Goal: Information Seeking & Learning: Check status

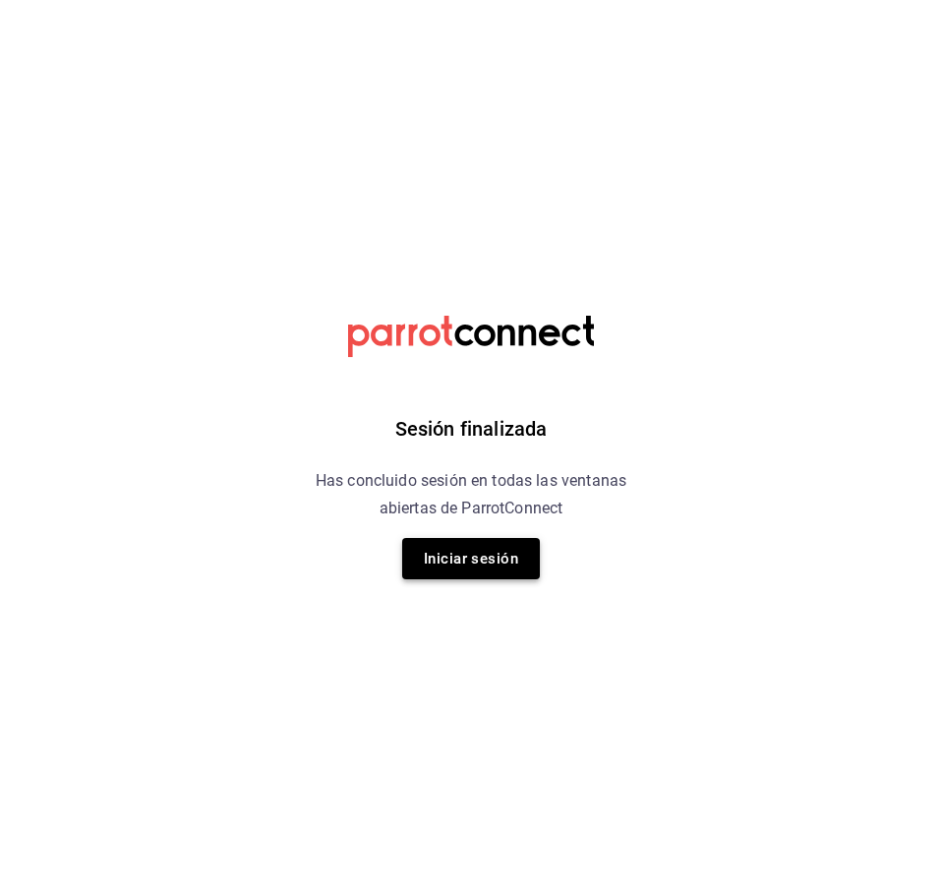
click at [493, 542] on div "Sesión finalizada Has concluido sesión en todas las ventanas abiertas de Parrot…" at bounding box center [471, 447] width 497 height 895
click at [492, 554] on button "Iniciar sesión" at bounding box center [471, 558] width 138 height 41
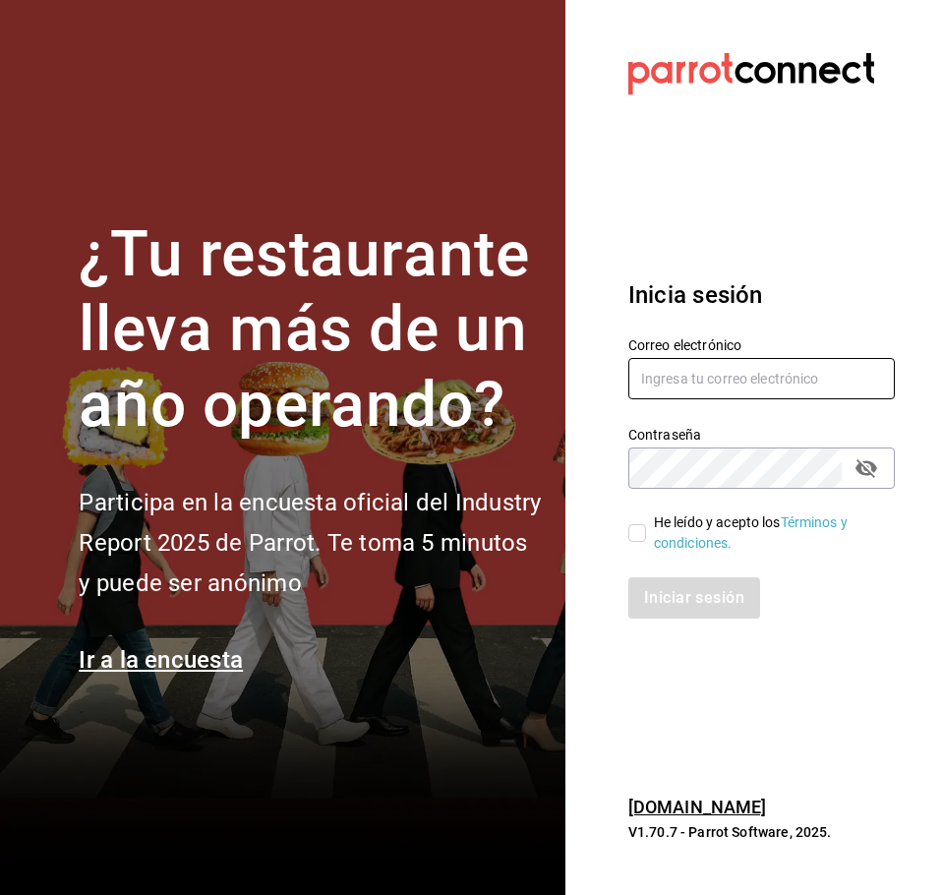
click at [668, 377] on input "text" at bounding box center [761, 378] width 267 height 41
type input "[EMAIL_ADDRESS][DOMAIN_NAME]"
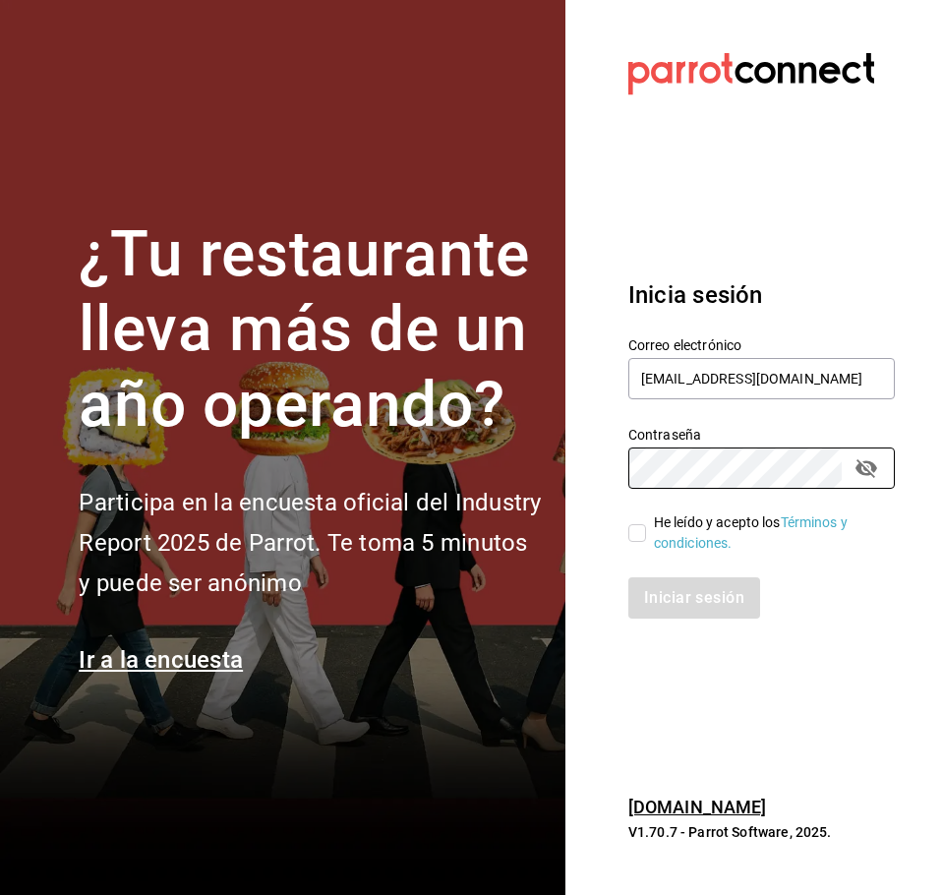
click at [633, 529] on input "He leído y acepto los Términos y condiciones." at bounding box center [637, 533] width 18 height 18
checkbox input "true"
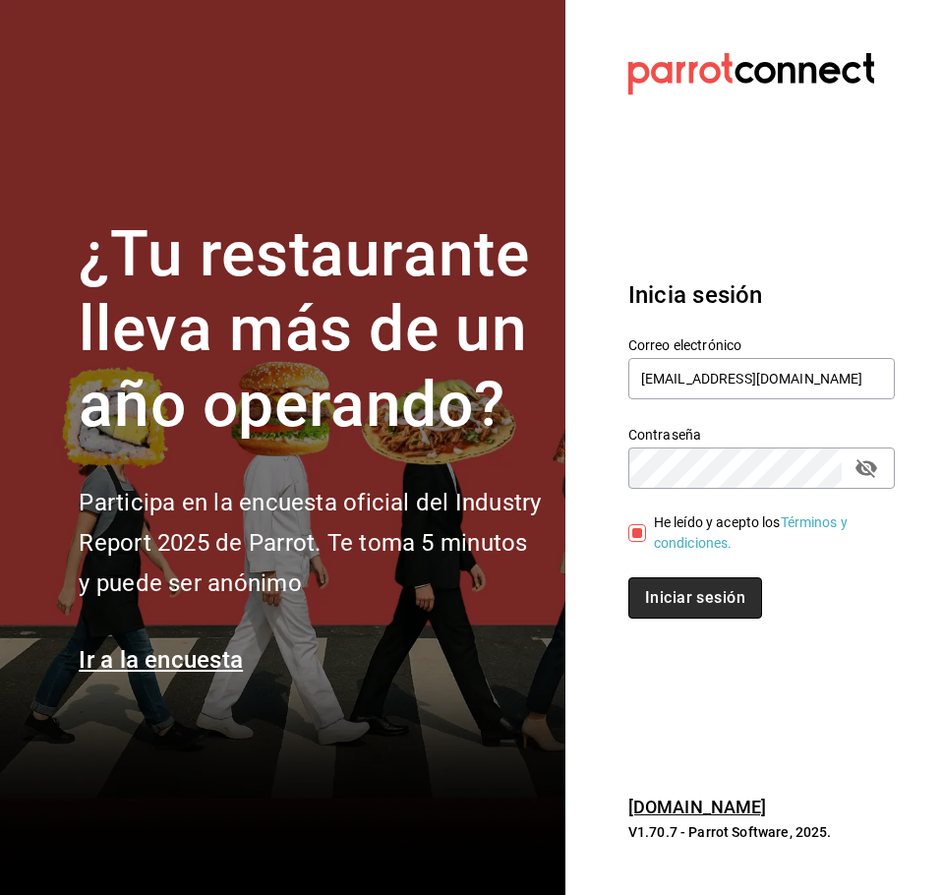
click at [678, 583] on button "Iniciar sesión" at bounding box center [695, 597] width 134 height 41
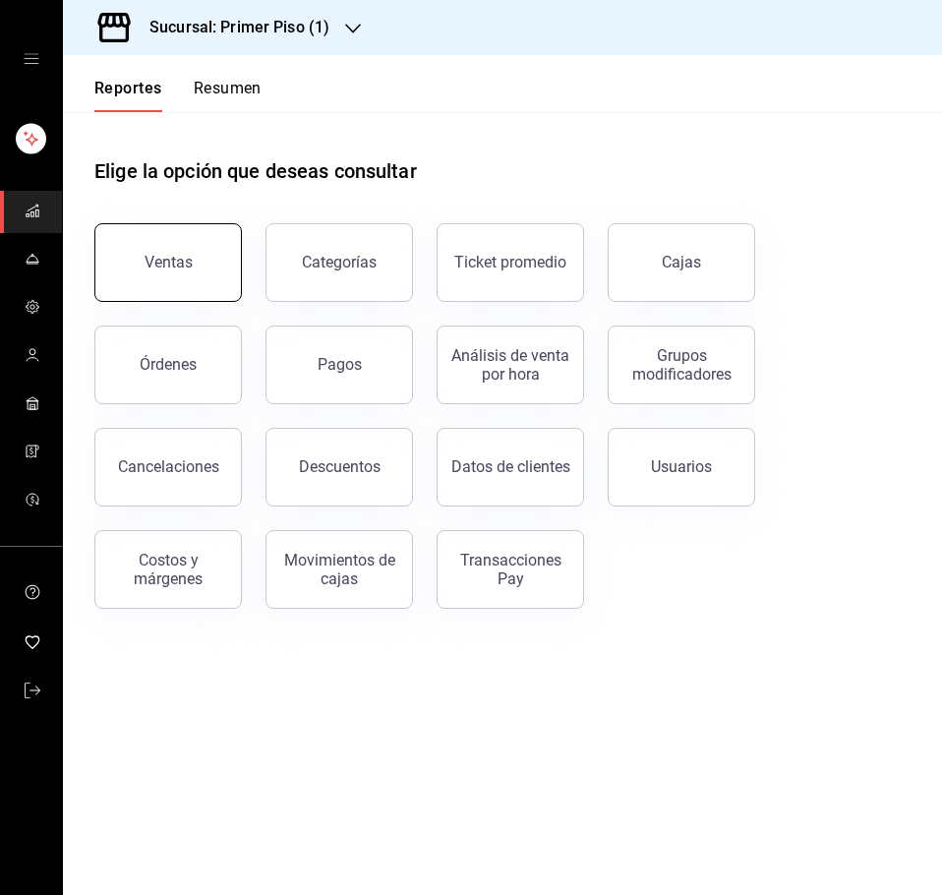
click at [201, 271] on button "Ventas" at bounding box center [168, 262] width 148 height 79
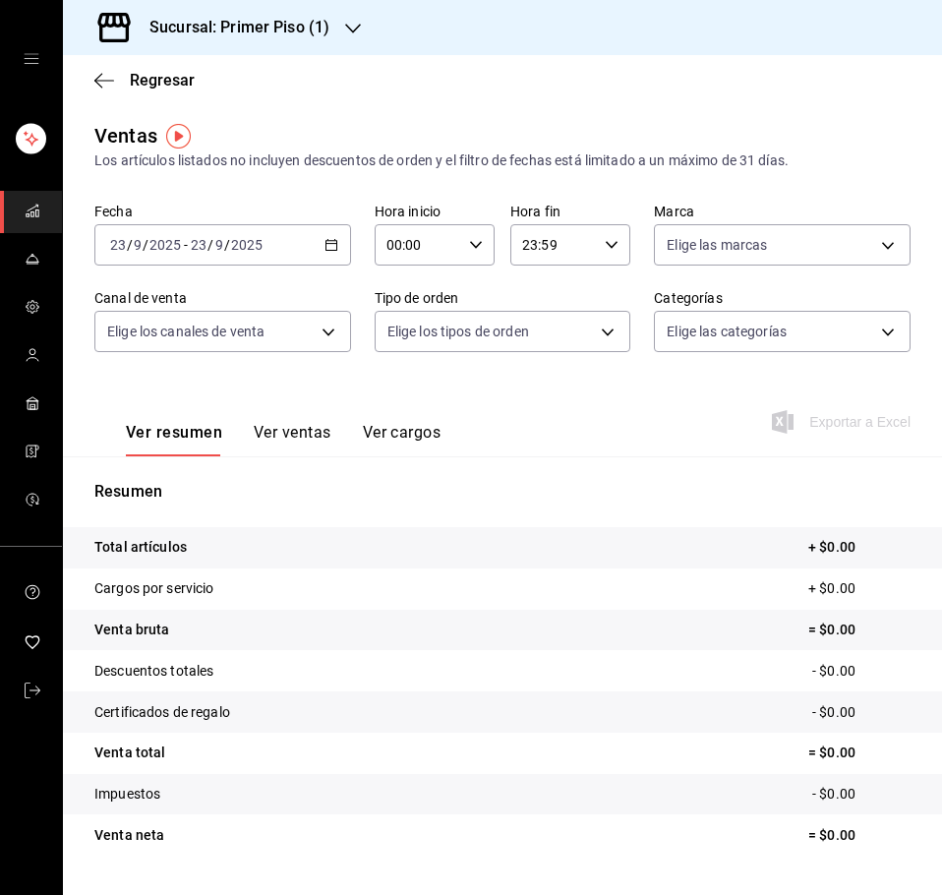
click at [325, 249] on icon "button" at bounding box center [332, 245] width 14 height 14
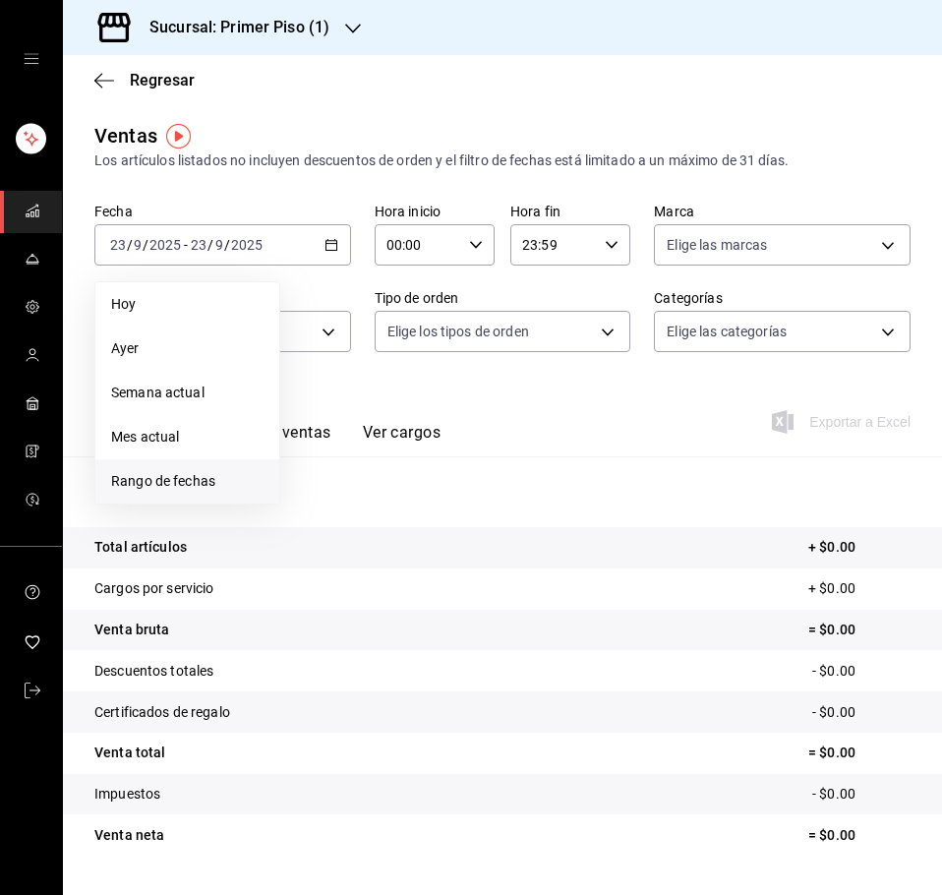
click at [242, 474] on span "Rango de fechas" at bounding box center [187, 481] width 152 height 21
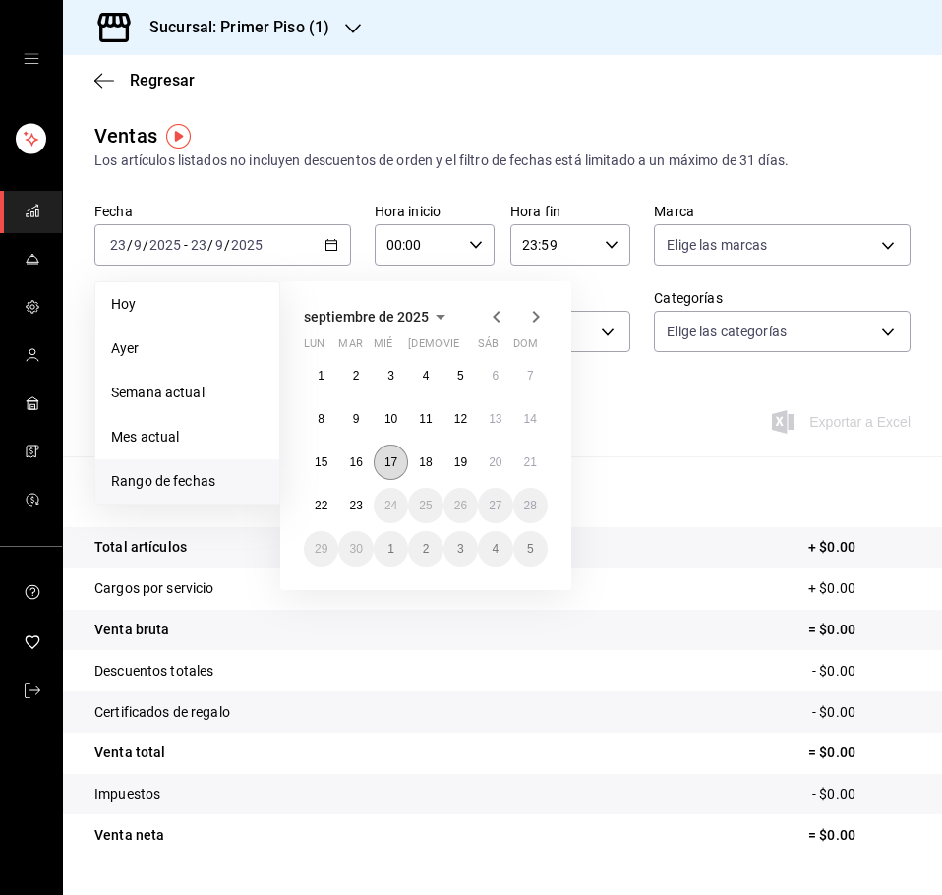
click at [394, 461] on abbr "17" at bounding box center [391, 462] width 13 height 14
click at [314, 504] on button "22" at bounding box center [321, 505] width 34 height 35
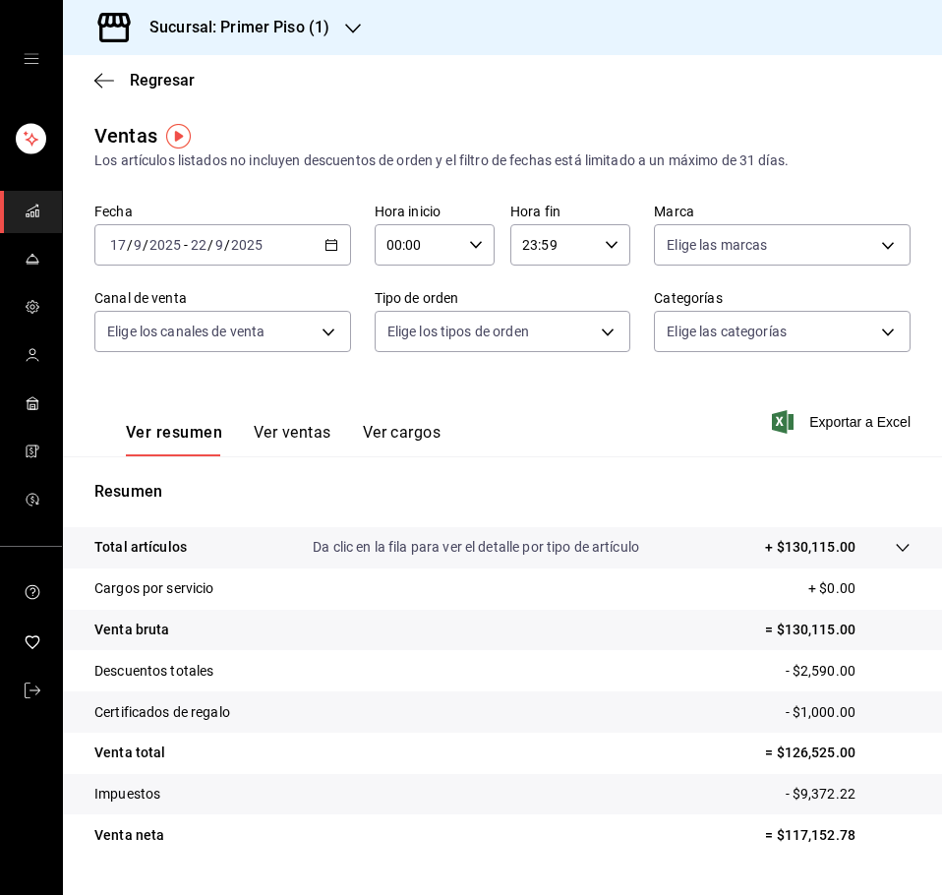
click at [302, 433] on button "Ver ventas" at bounding box center [293, 439] width 78 height 33
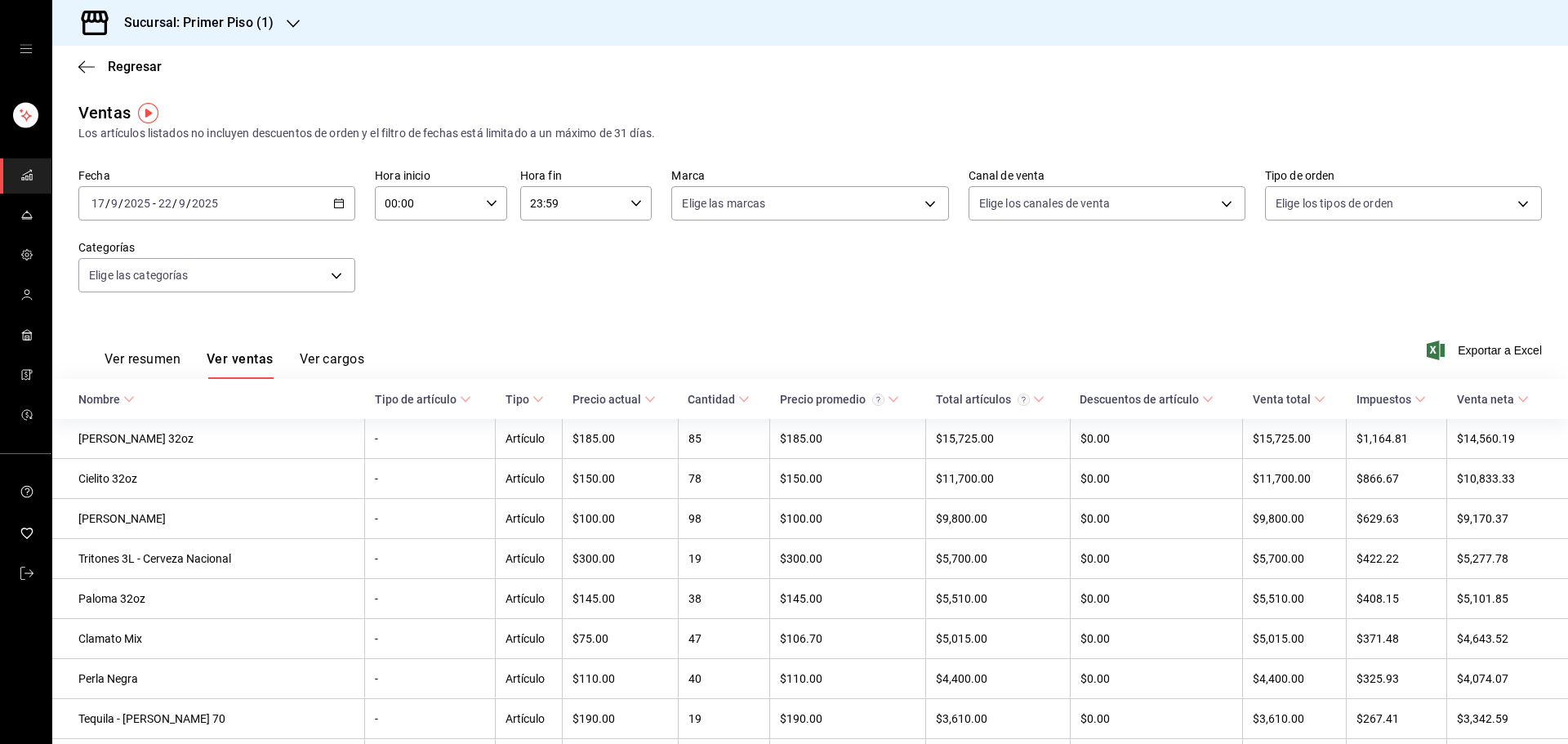
click at [172, 362] on button "Ver resumen" at bounding box center [142, 365] width 76 height 27
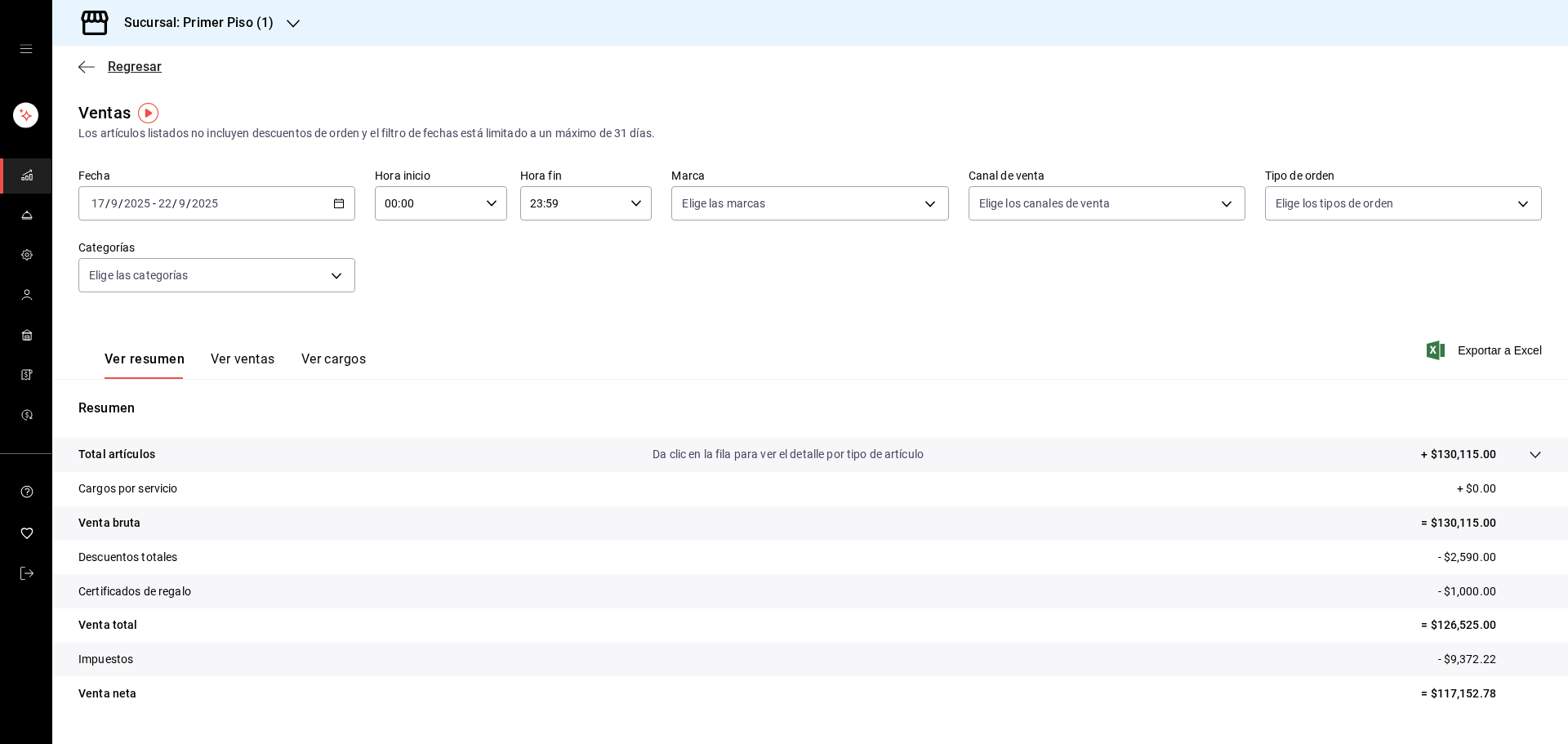
click at [81, 67] on icon "button" at bounding box center [86, 66] width 17 height 1
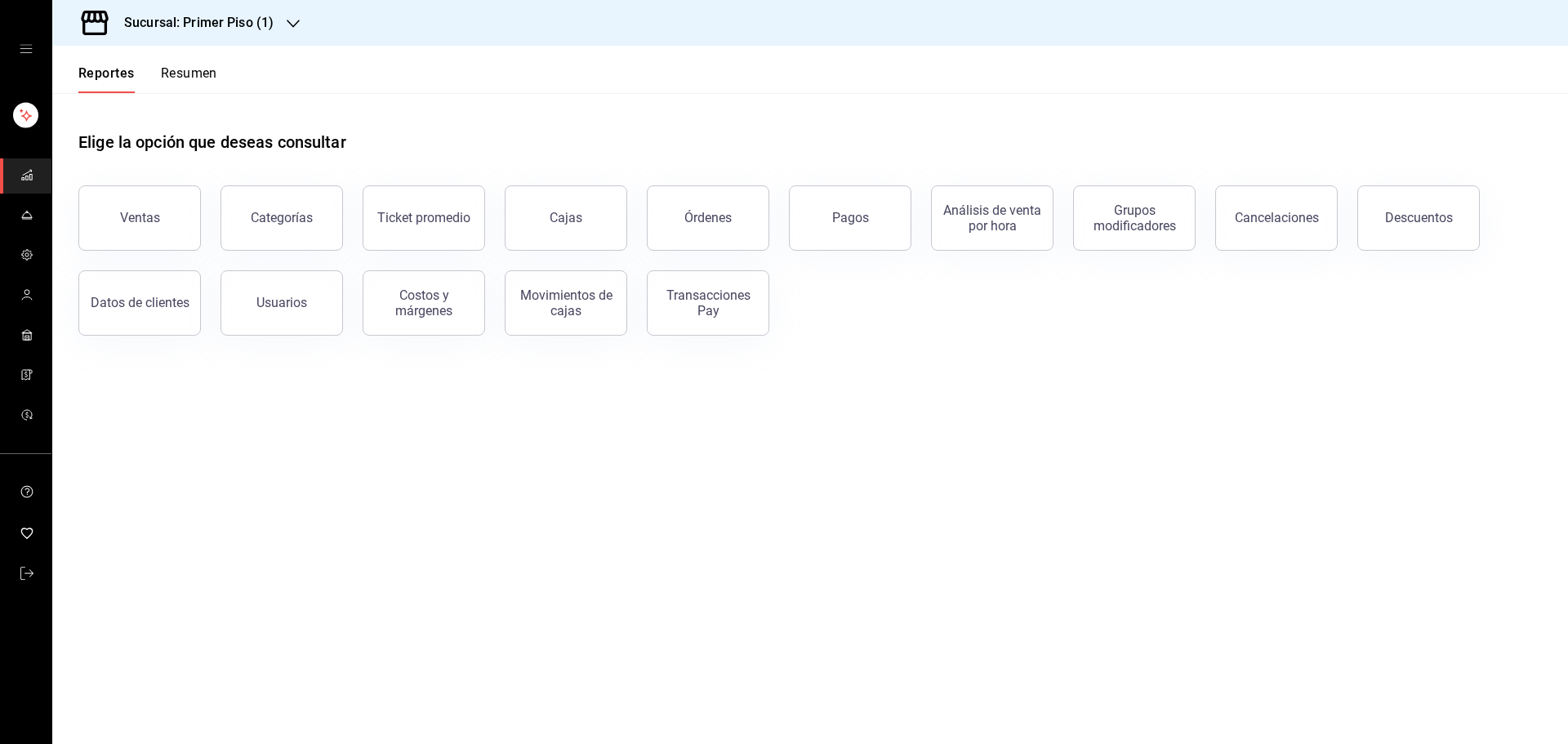
click at [195, 71] on button "Resumen" at bounding box center [189, 79] width 56 height 27
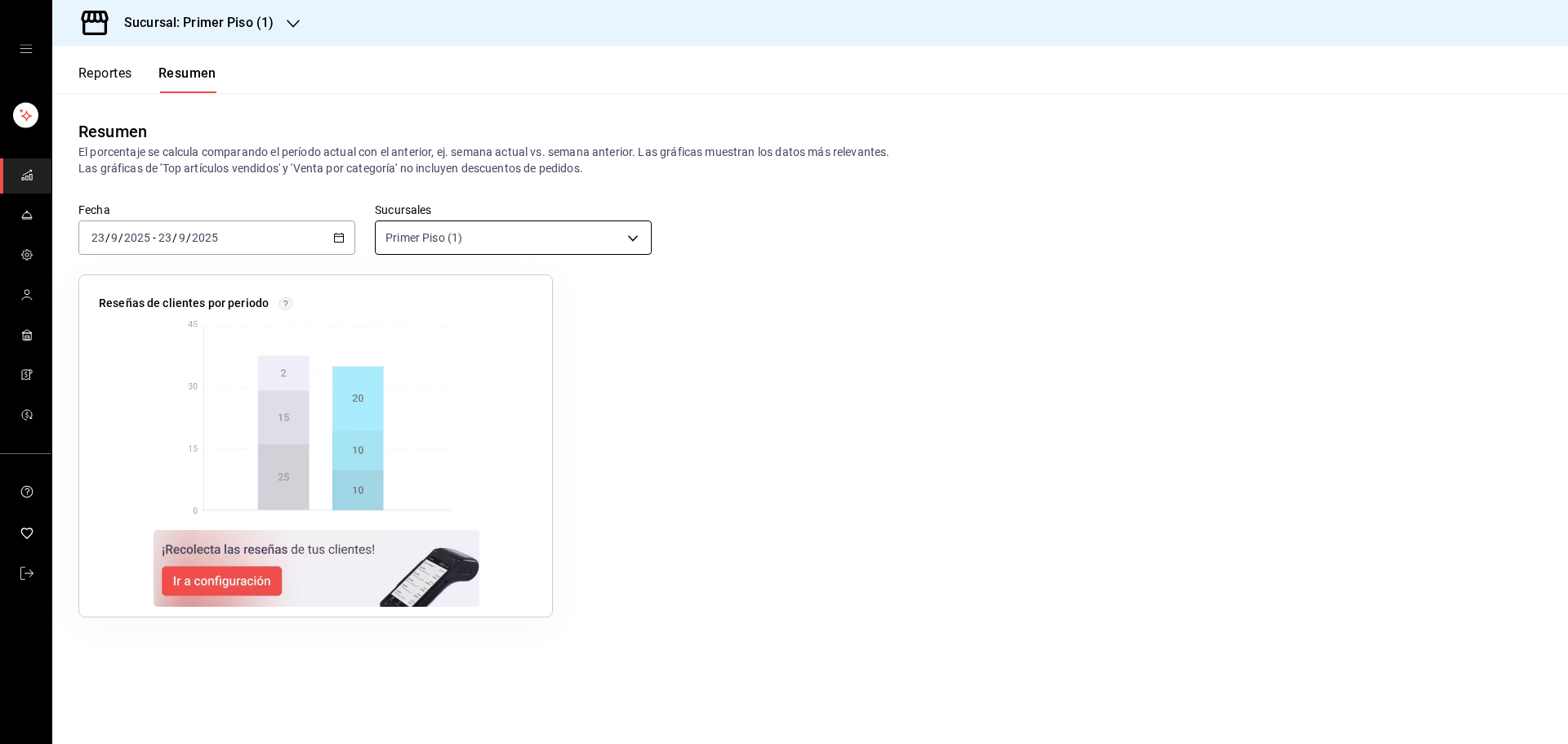
click at [619, 237] on body "Sucursal: Primer Piso (1) Reportes Resumen Resumen El porcentaje se calcula com…" at bounding box center [784, 372] width 1568 height 744
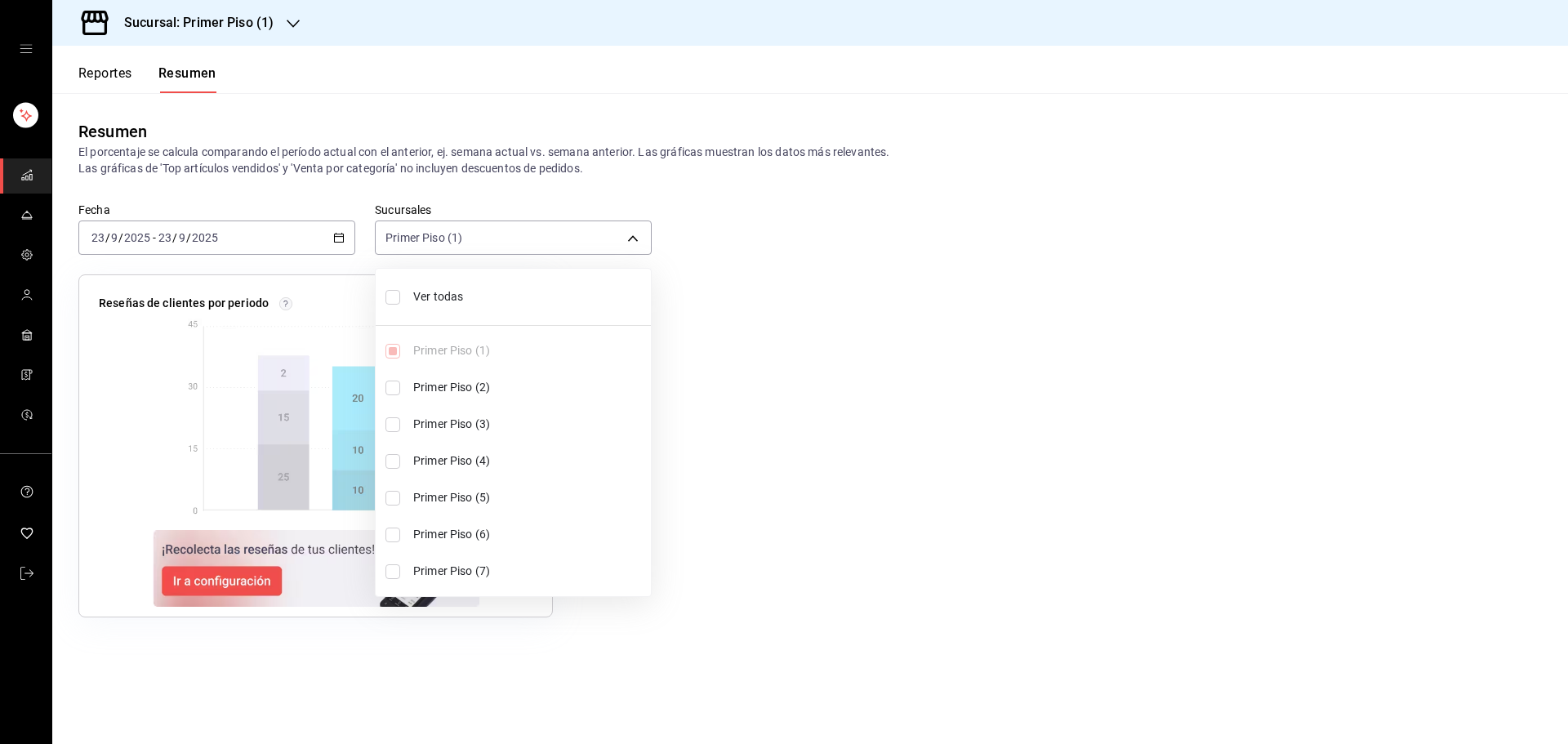
click at [394, 388] on input "checkbox" at bounding box center [393, 388] width 15 height 15
checkbox input "true"
type input "[object Object],[object Object]"
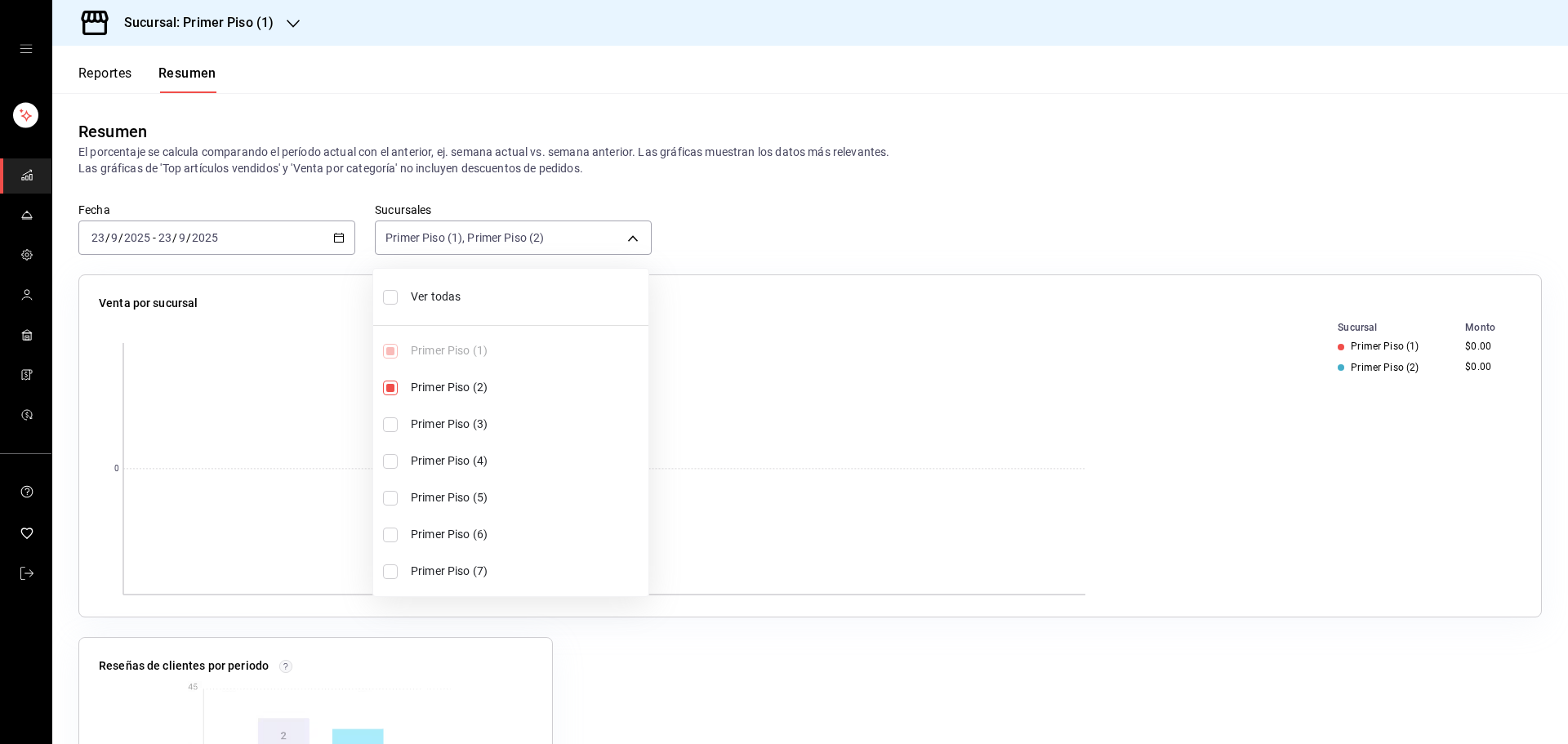
click at [397, 498] on input "checkbox" at bounding box center [390, 498] width 15 height 15
checkbox input "true"
click at [398, 570] on li "Primer Piso (7)" at bounding box center [510, 571] width 275 height 37
type input "[object Object],[object Object],[object Object],[object Object]"
checkbox input "true"
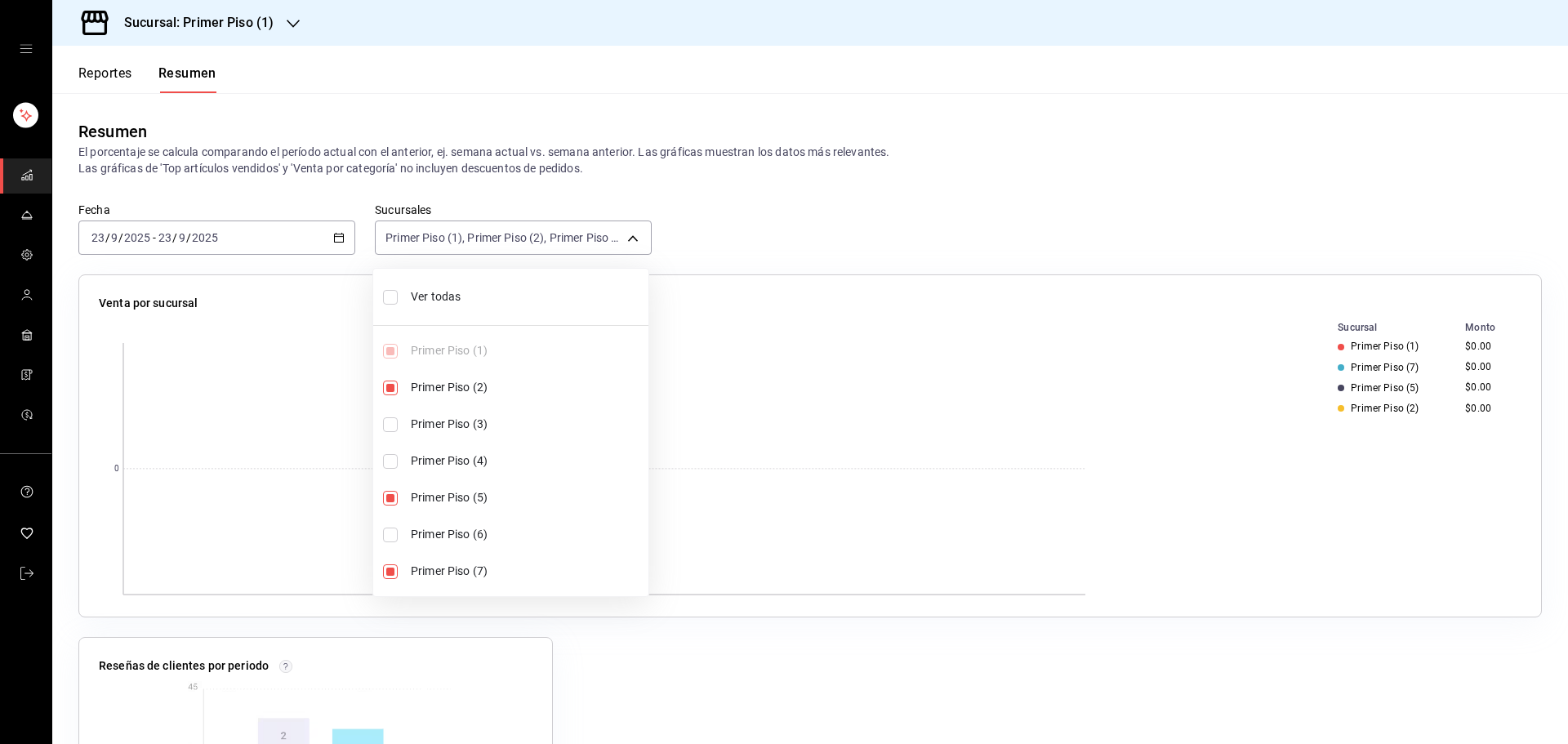
click at [782, 652] on div at bounding box center [784, 372] width 1568 height 744
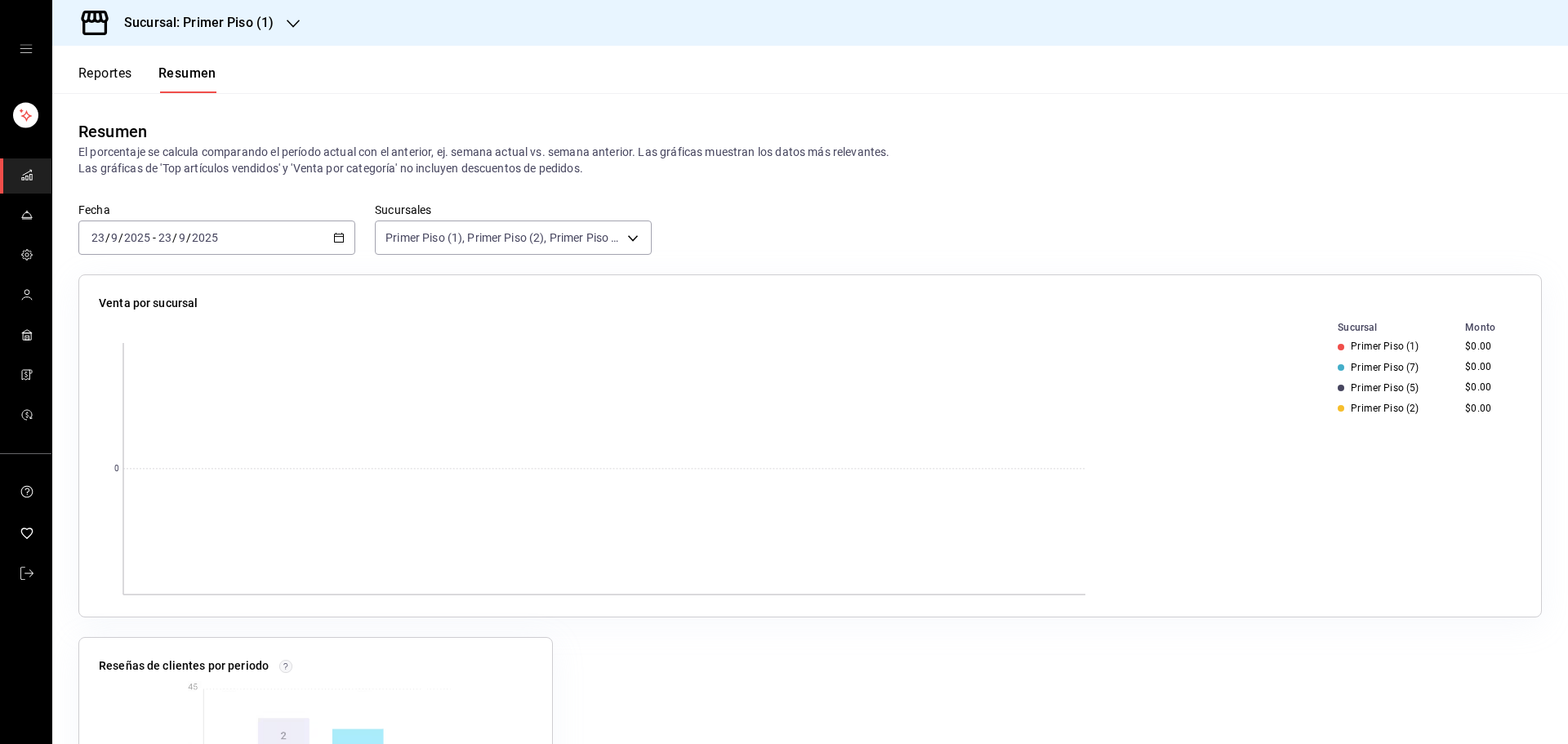
click at [311, 239] on div "2025-09-23 23 / 9 / 2025 - 2025-09-23 23 / 9 / 2025" at bounding box center [216, 237] width 277 height 34
click at [190, 463] on span "Rango de fechas" at bounding box center [155, 471] width 126 height 17
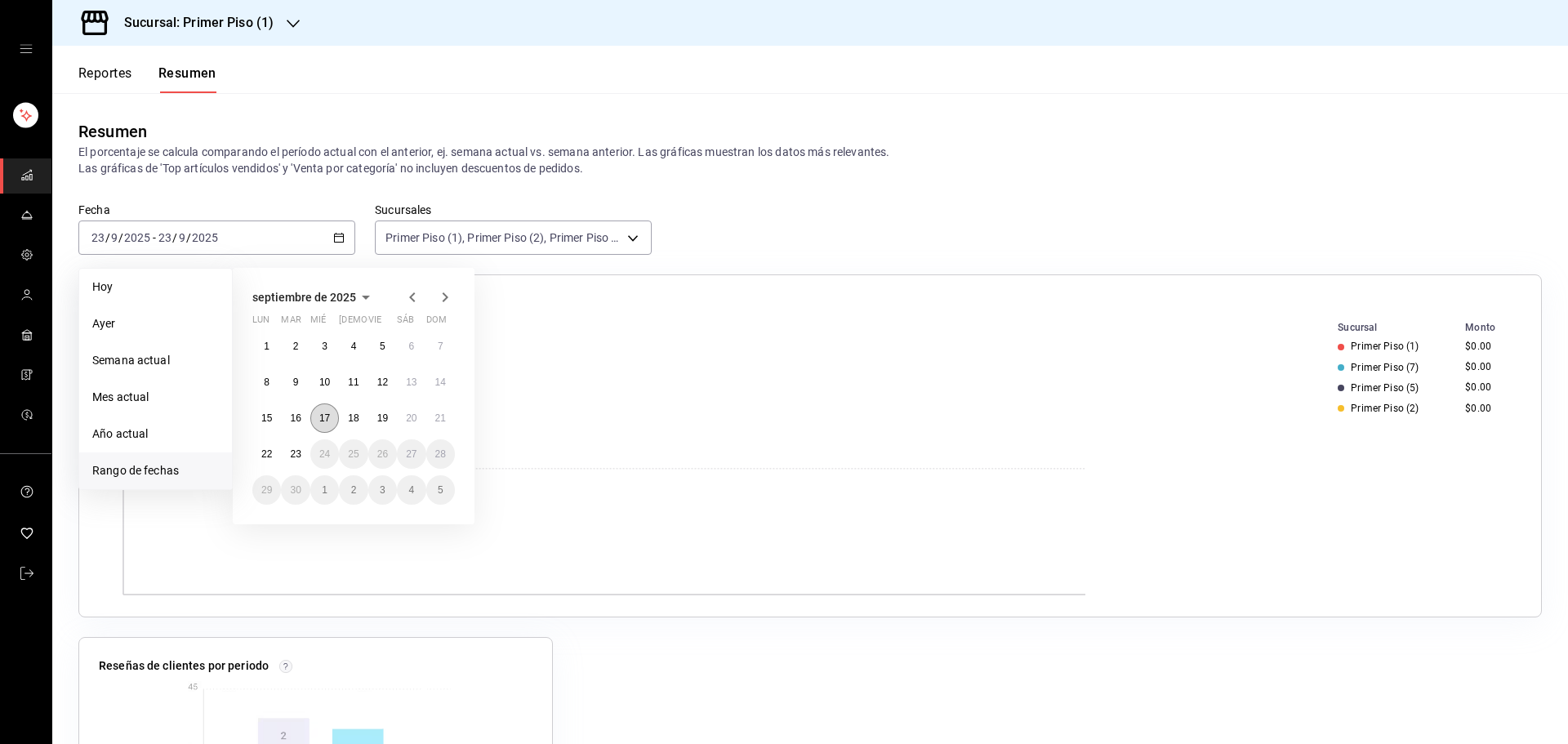
click at [321, 418] on abbr "17" at bounding box center [325, 418] width 11 height 12
click at [264, 449] on abbr "22" at bounding box center [267, 454] width 11 height 12
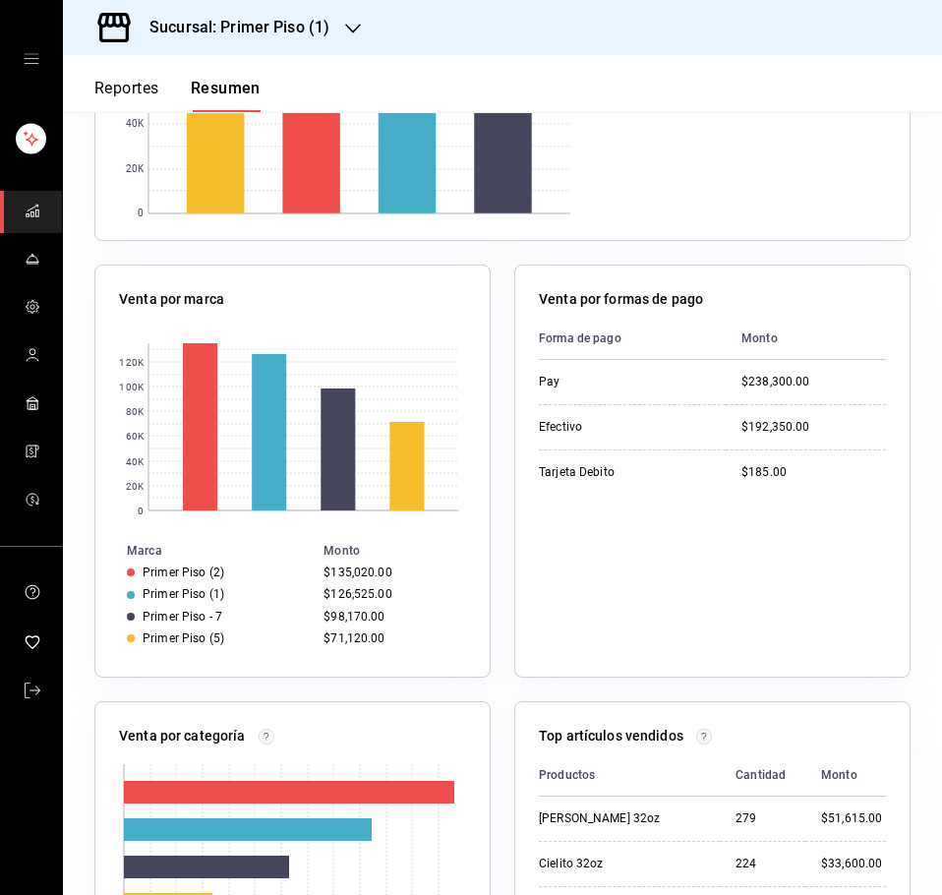
scroll to position [590, 0]
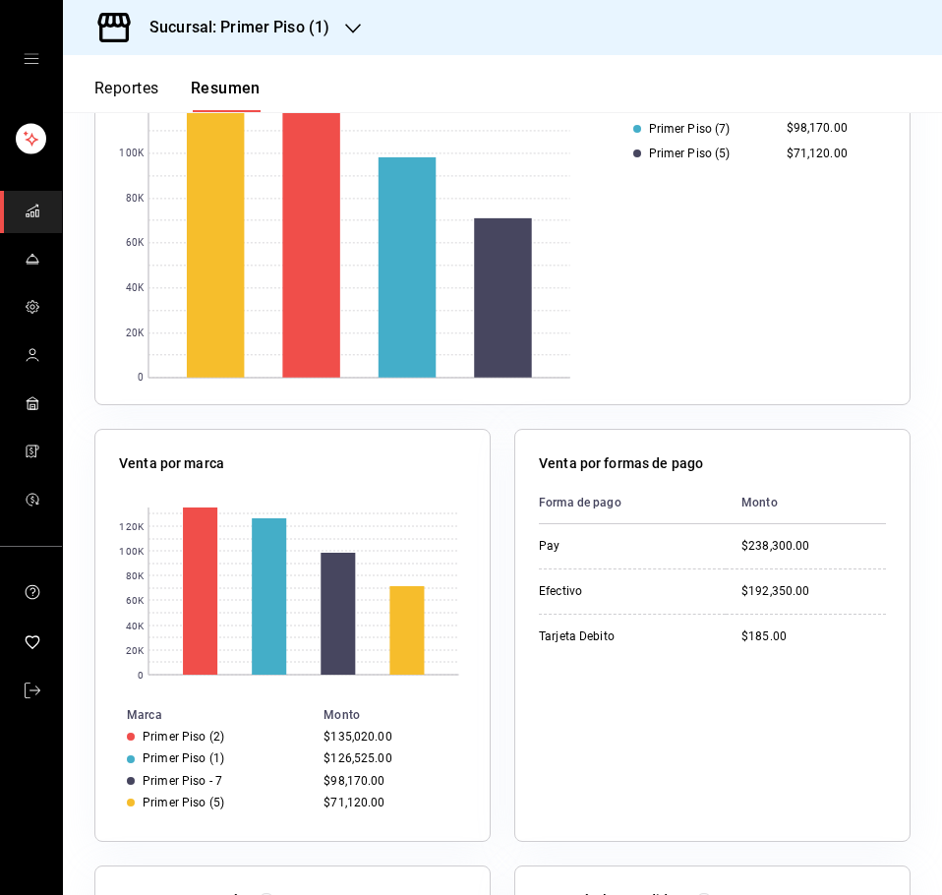
click at [357, 30] on icon "button" at bounding box center [353, 29] width 16 height 16
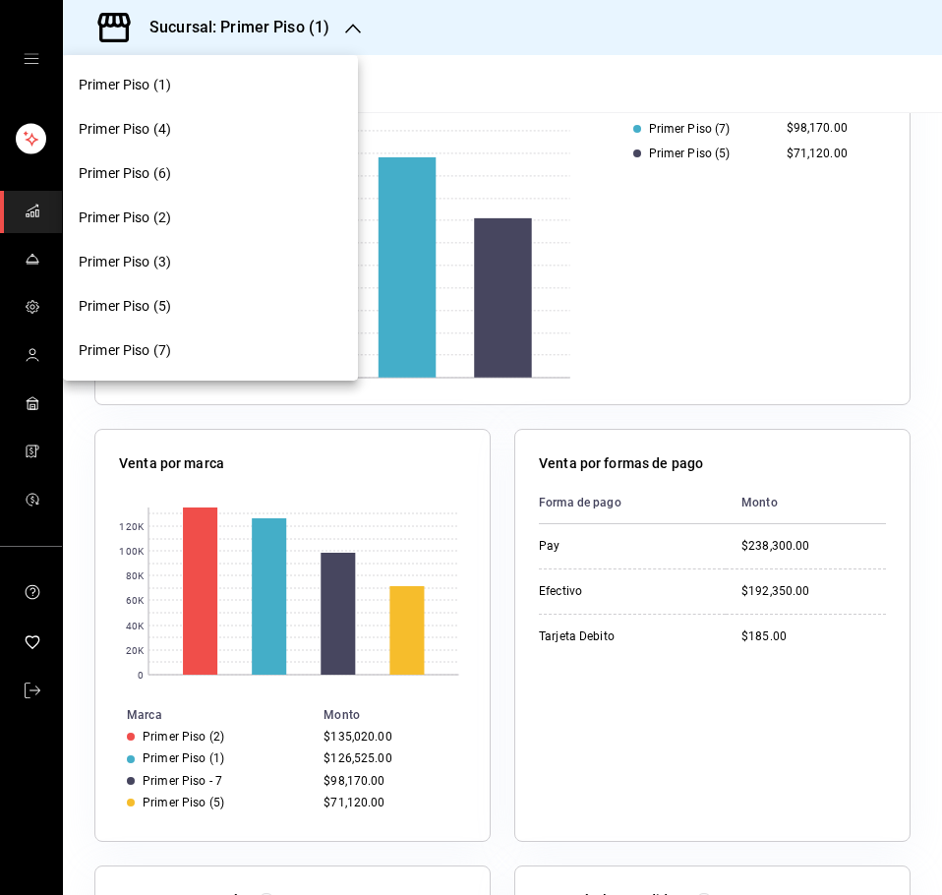
click at [203, 224] on div "Primer Piso (2)" at bounding box center [211, 218] width 264 height 21
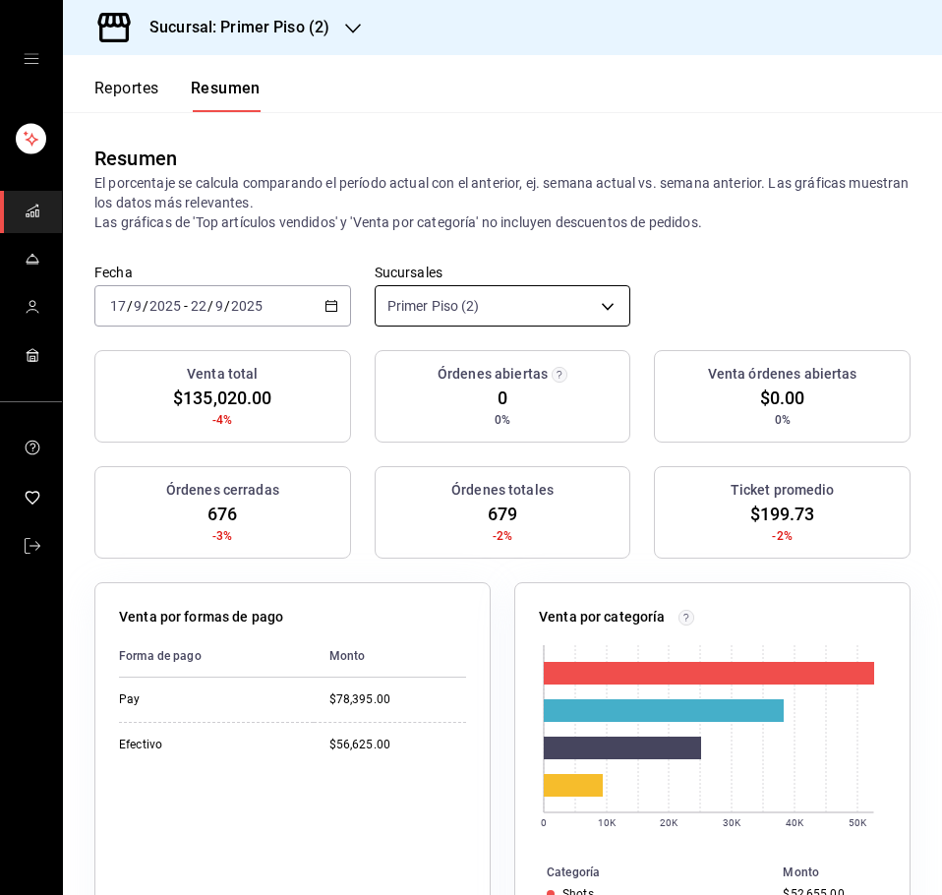
click at [581, 321] on body "Sucursal: Primer Piso (2) Reportes Resumen Resumen El porcentaje se calcula com…" at bounding box center [471, 447] width 942 height 895
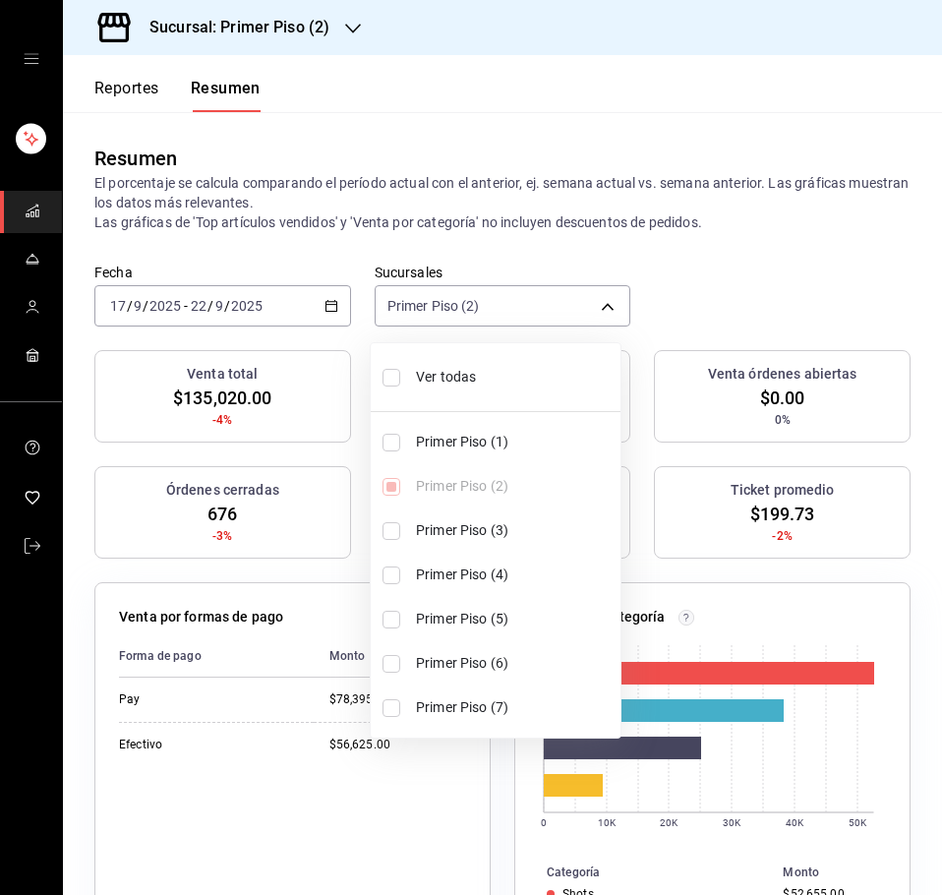
click at [347, 27] on div at bounding box center [471, 447] width 942 height 895
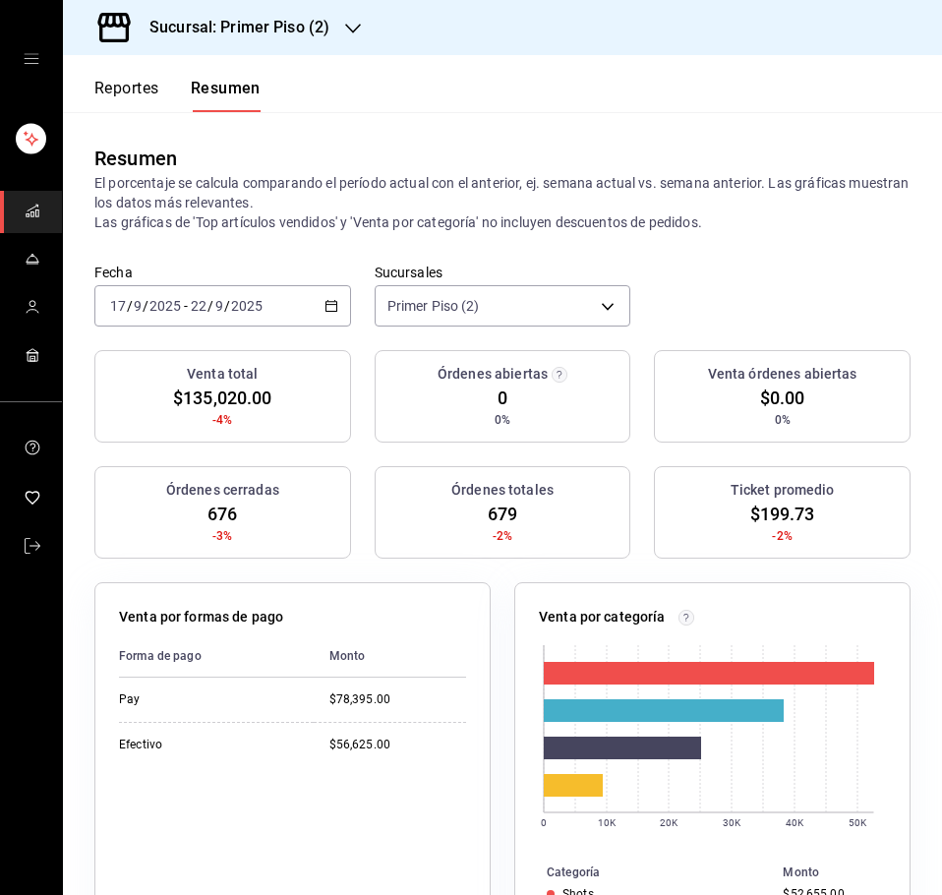
click at [353, 21] on icon "button" at bounding box center [353, 29] width 16 height 16
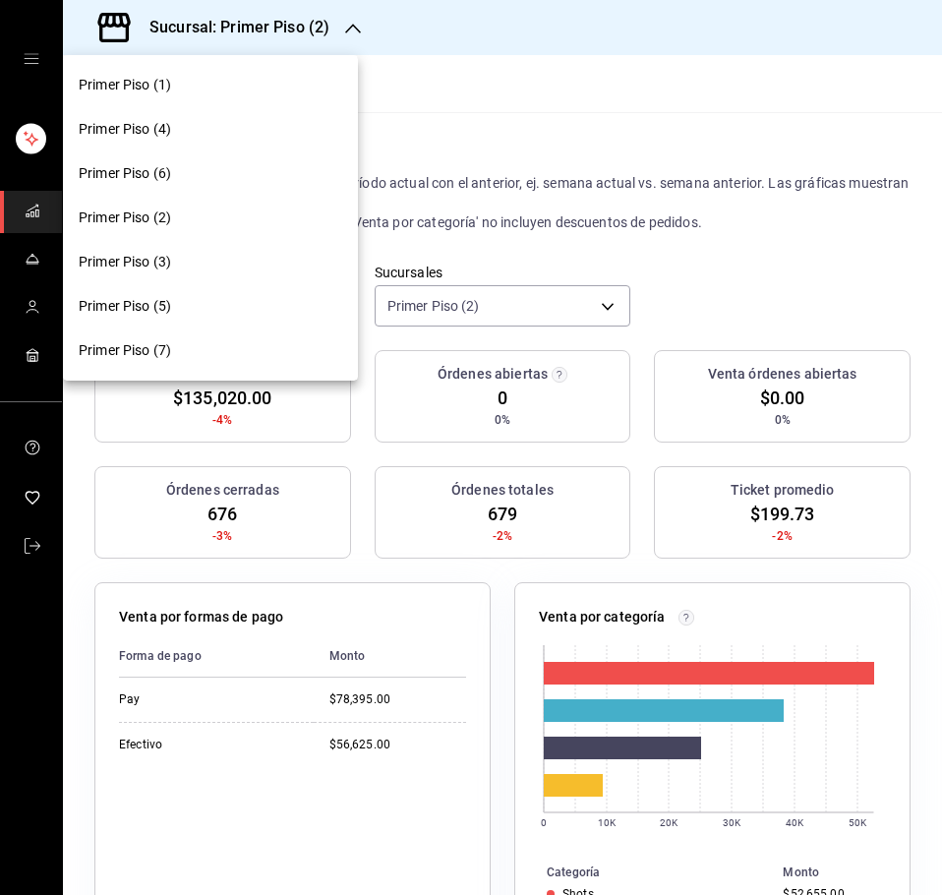
click at [198, 256] on div "Primer Piso (3)" at bounding box center [211, 262] width 264 height 21
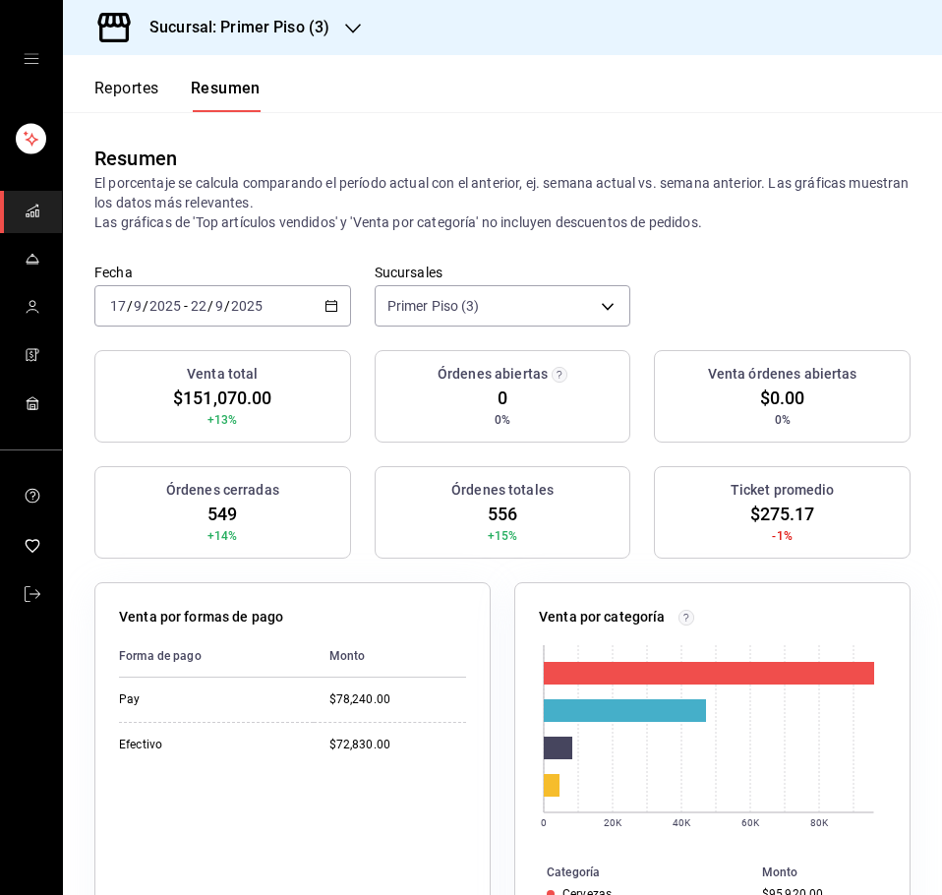
click at [692, 124] on div "Resumen El porcentaje se calcula comparando el período actual con el anterior, …" at bounding box center [502, 187] width 879 height 151
click at [595, 303] on body "Sucursal: Primer Piso (3) Reportes Resumen Resumen El porcentaje se calcula com…" at bounding box center [471, 447] width 942 height 895
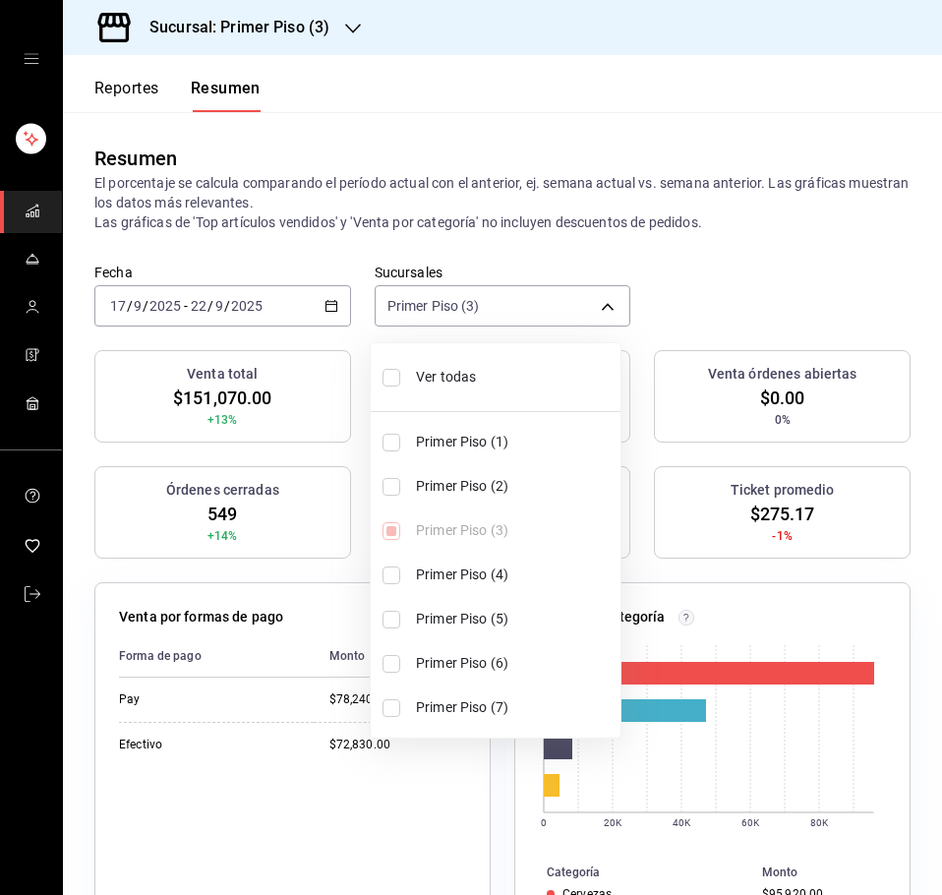
click at [392, 577] on input "checkbox" at bounding box center [392, 576] width 18 height 18
checkbox input "true"
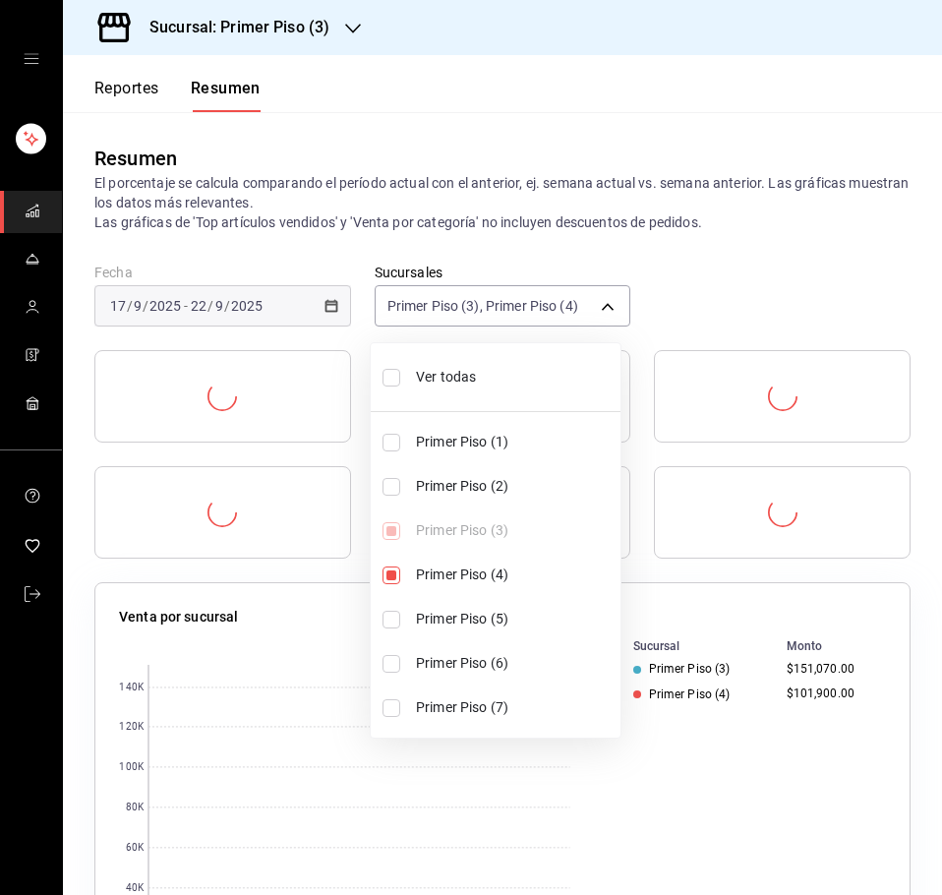
click at [400, 710] on li "Primer Piso (7)" at bounding box center [496, 708] width 250 height 44
type input "[object Object],[object Object],[object Object]"
checkbox input "true"
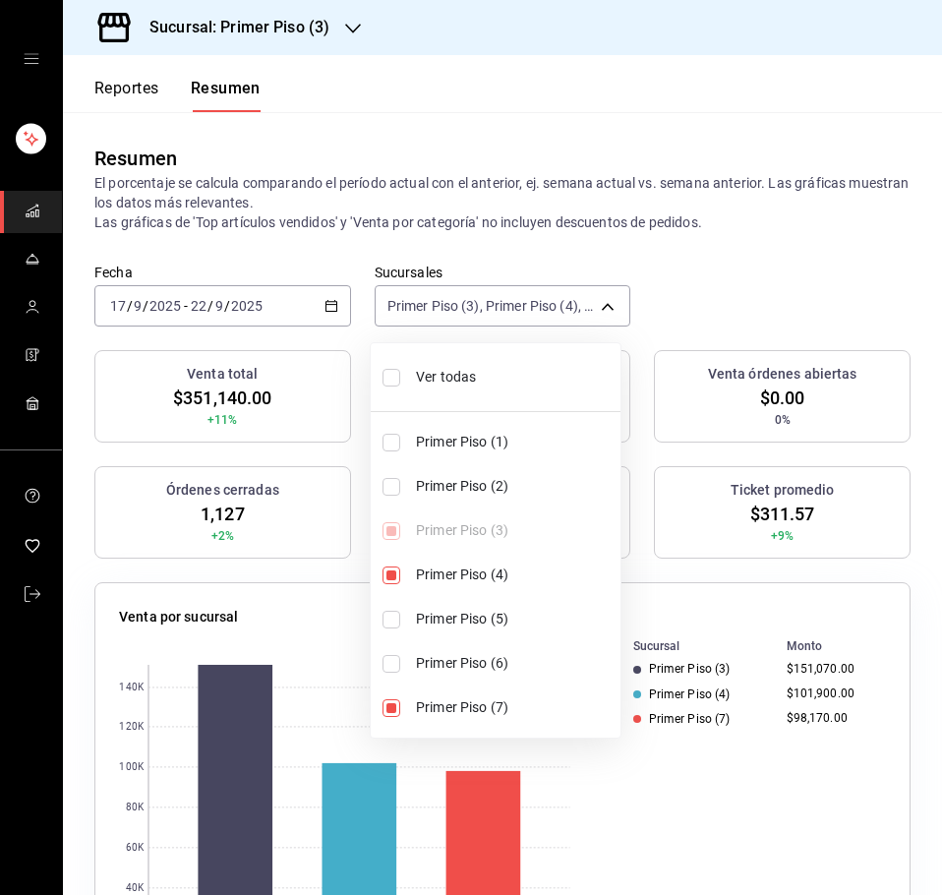
click at [899, 571] on div at bounding box center [471, 447] width 942 height 895
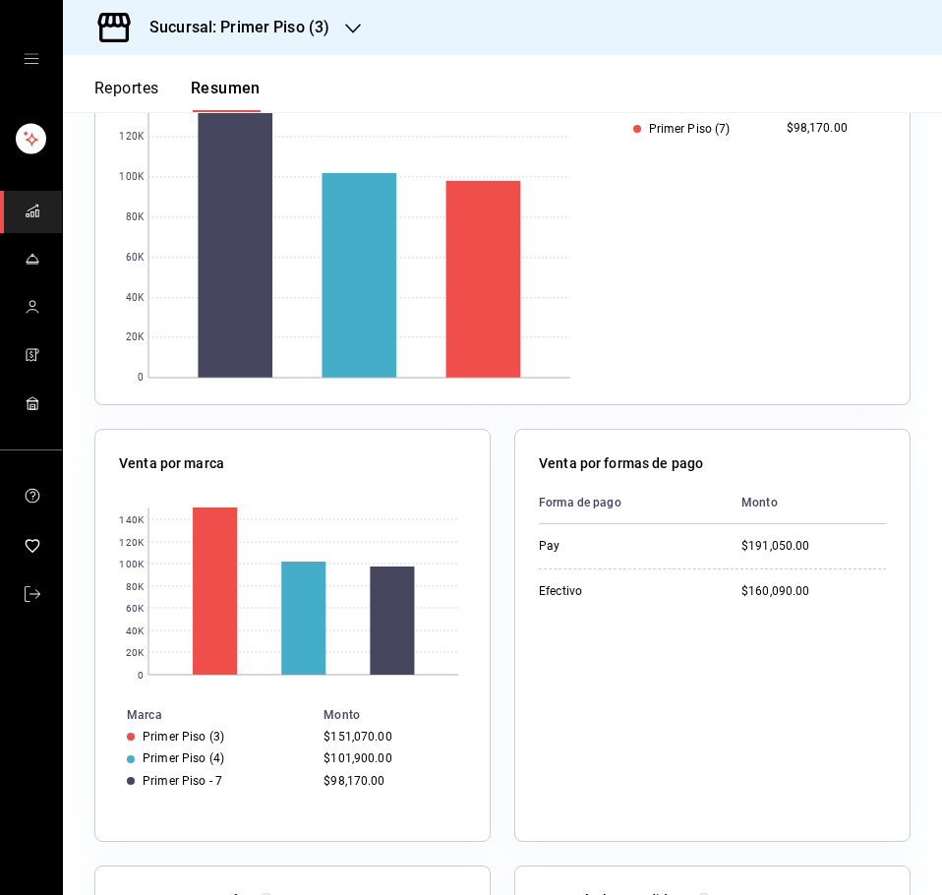
click at [350, 37] on div "Sucursal: Primer Piso (3)" at bounding box center [224, 27] width 290 height 55
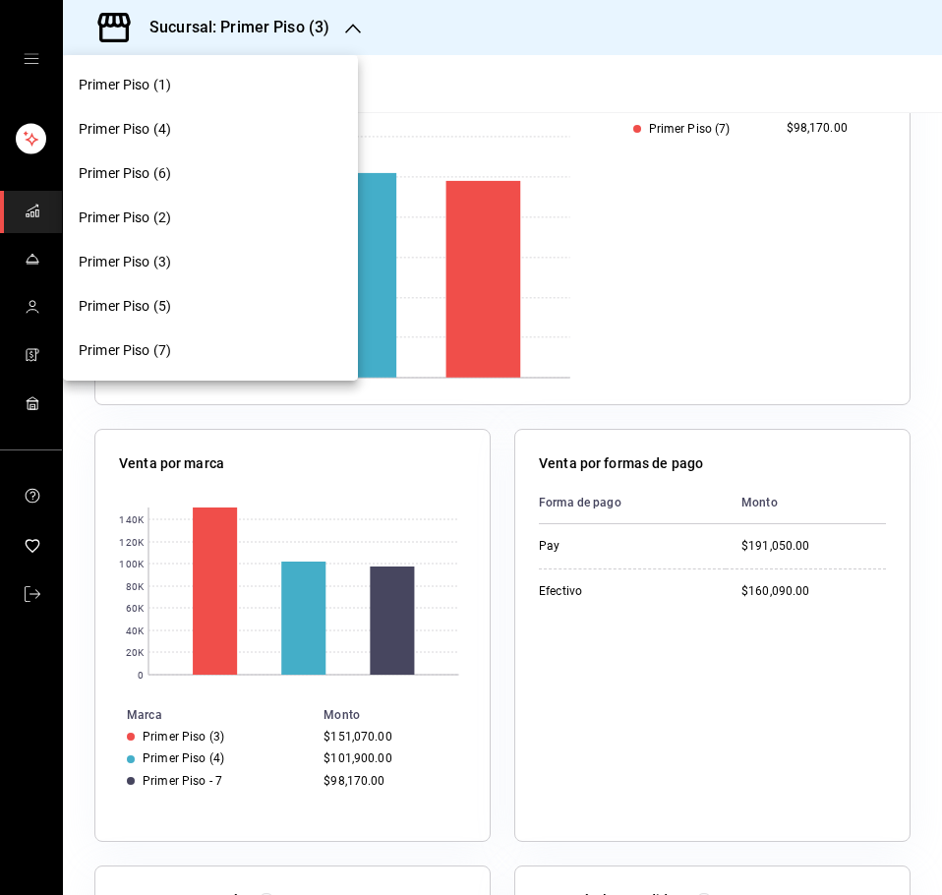
click at [201, 182] on div "Primer Piso (6)" at bounding box center [211, 173] width 264 height 21
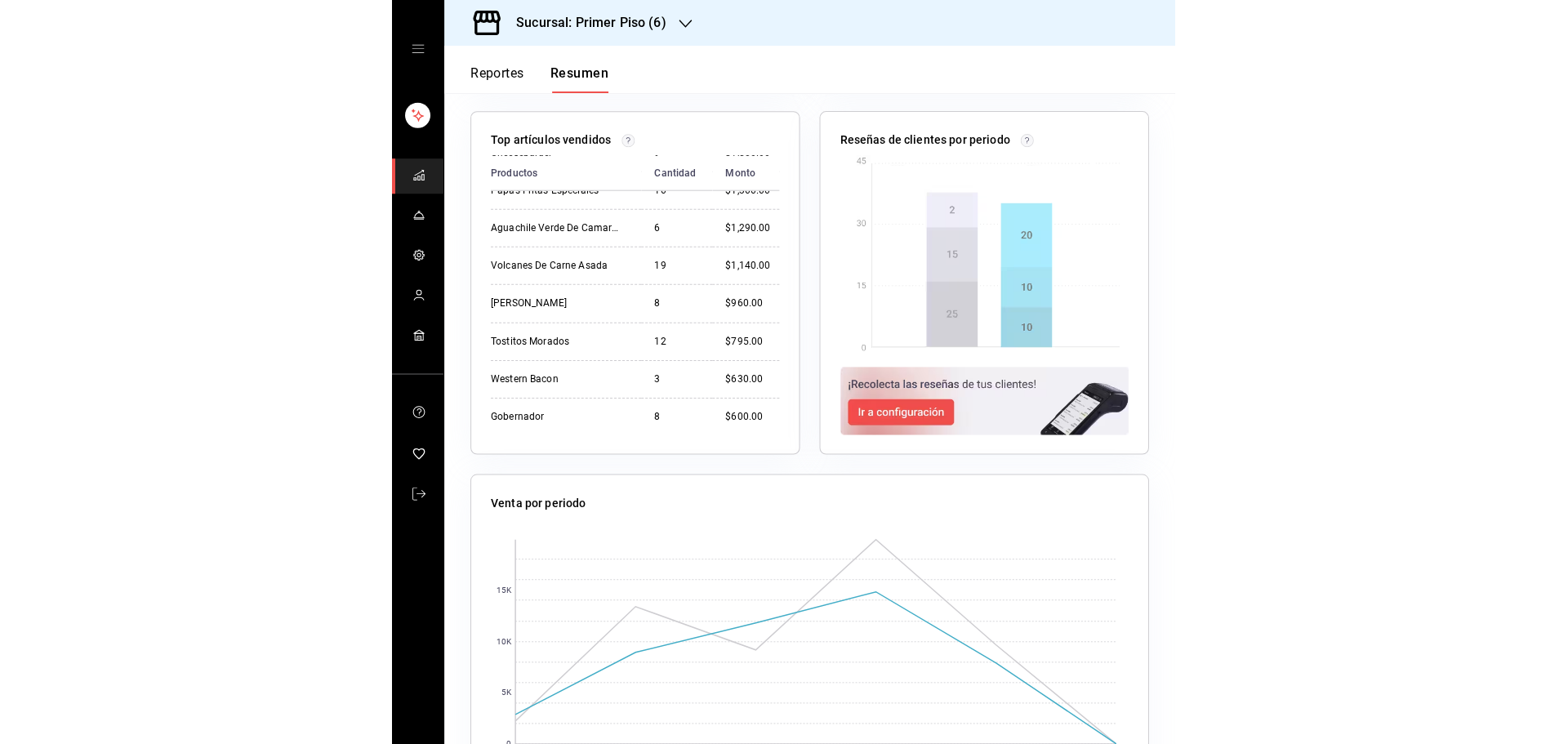
scroll to position [521, 2]
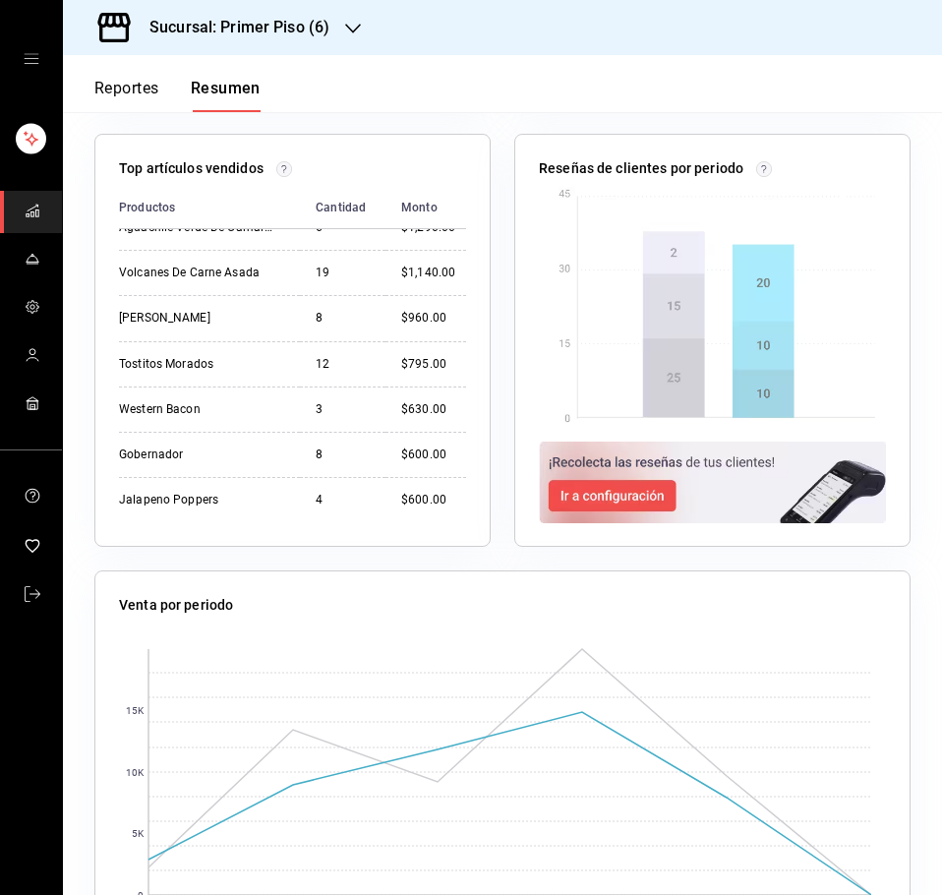
drag, startPoint x: 119, startPoint y: 206, endPoint x: 447, endPoint y: 507, distance: 444.8
click at [447, 507] on div "Productos Cantidad Monto Orden de Boneless (1 Salsa) 66 $10,345.00 Orden de Bon…" at bounding box center [292, 354] width 347 height 335
copy thead
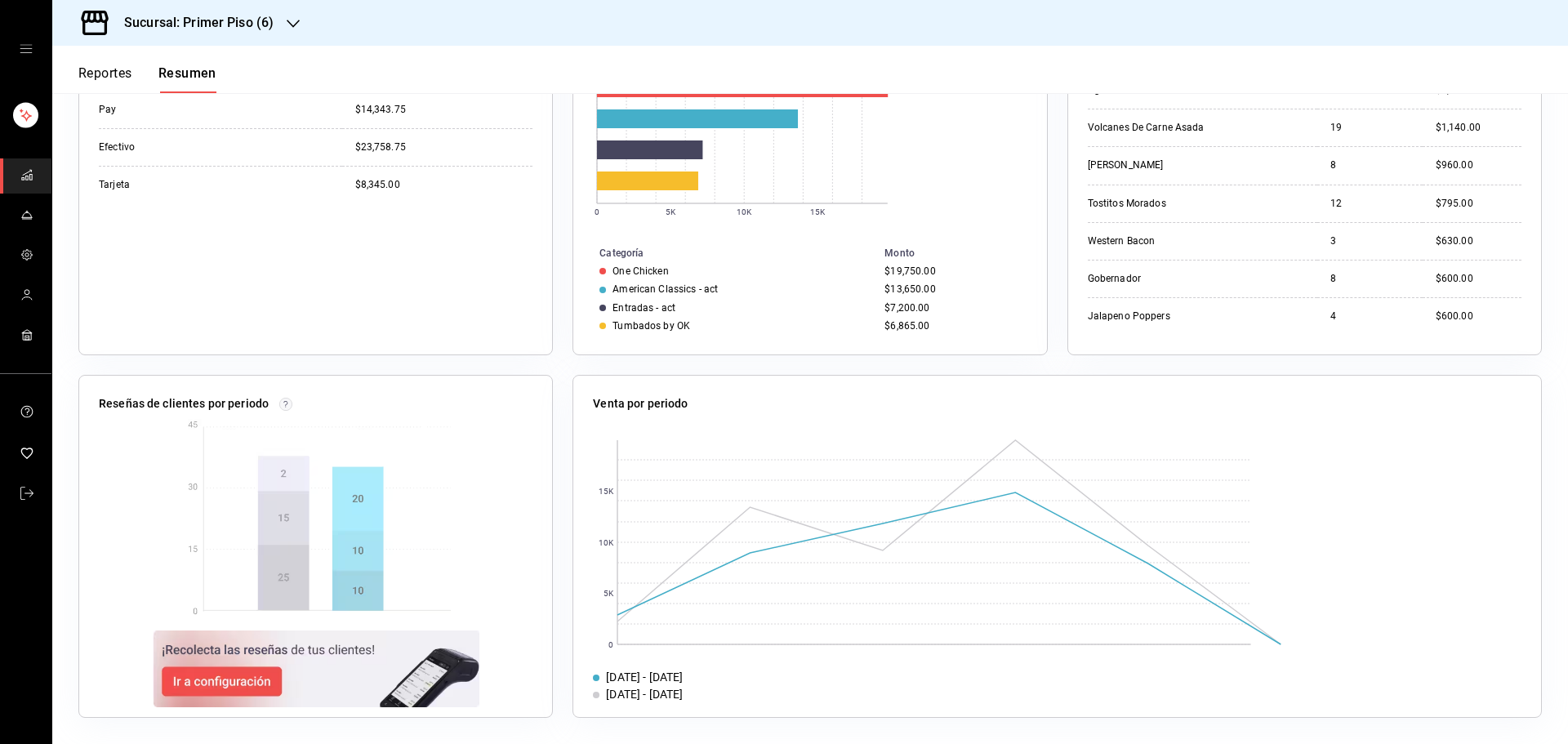
scroll to position [359, 0]
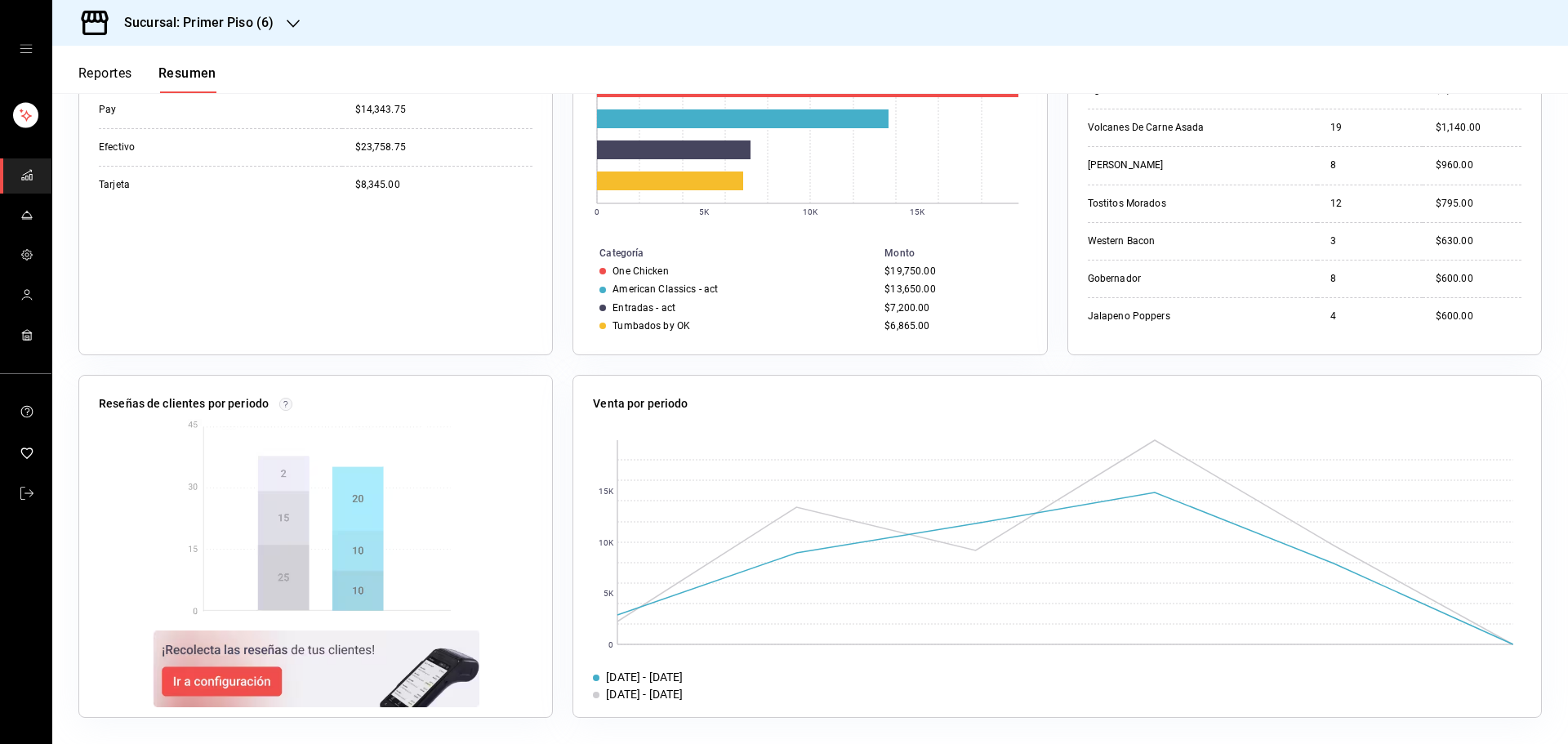
click at [114, 69] on button "Reportes" at bounding box center [105, 79] width 54 height 27
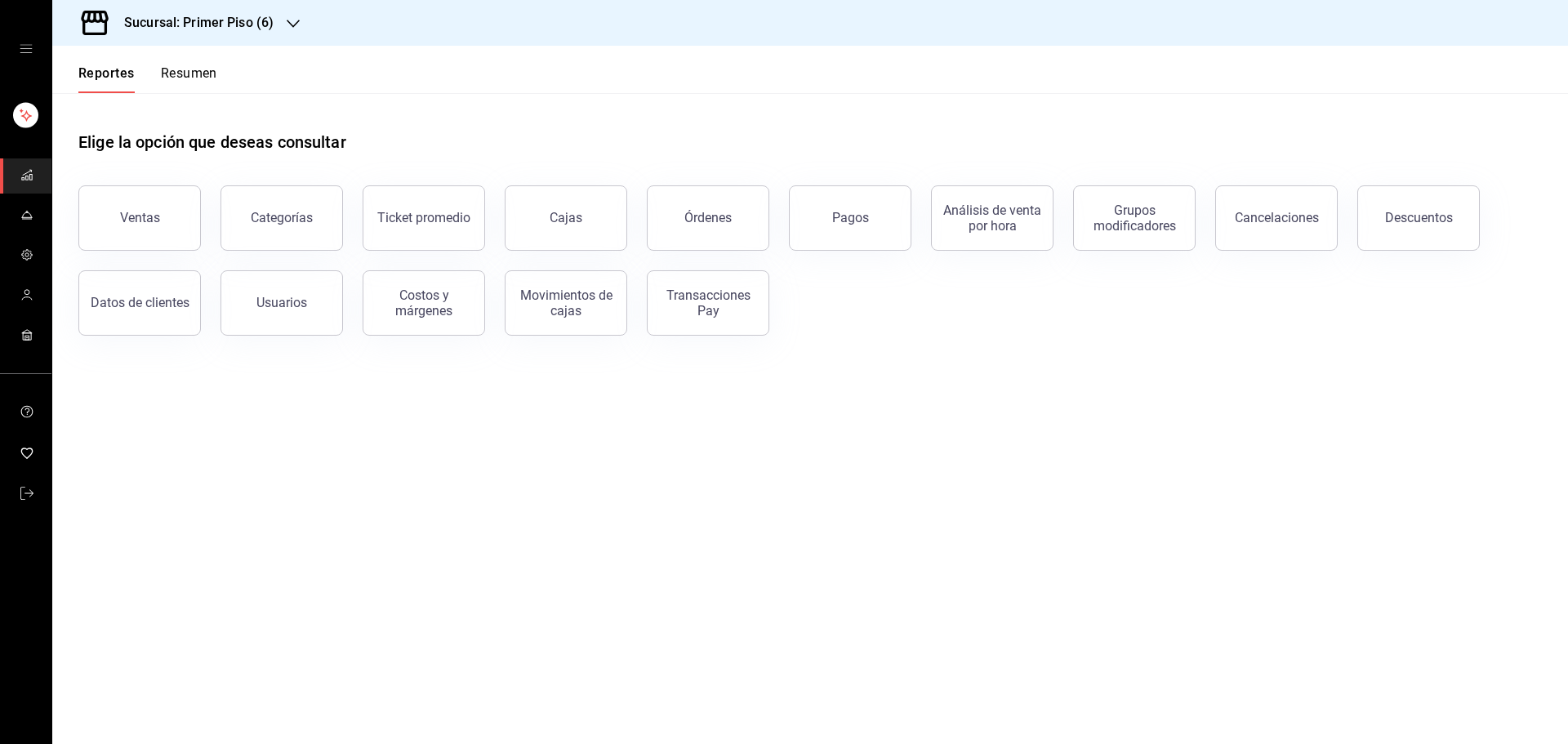
click at [292, 22] on icon "button" at bounding box center [293, 24] width 13 height 13
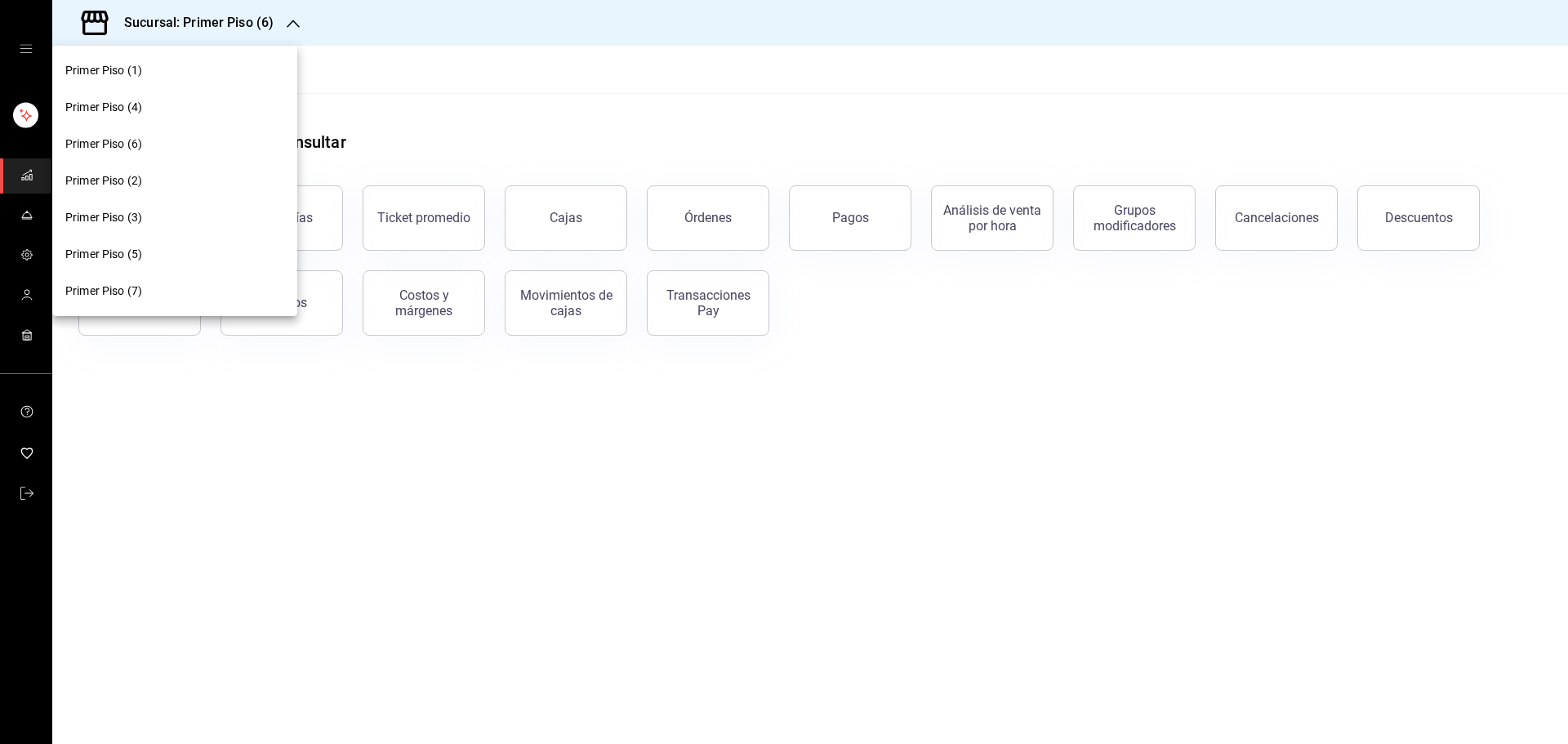
click at [214, 69] on div "Primer Piso (1)" at bounding box center [175, 71] width 219 height 17
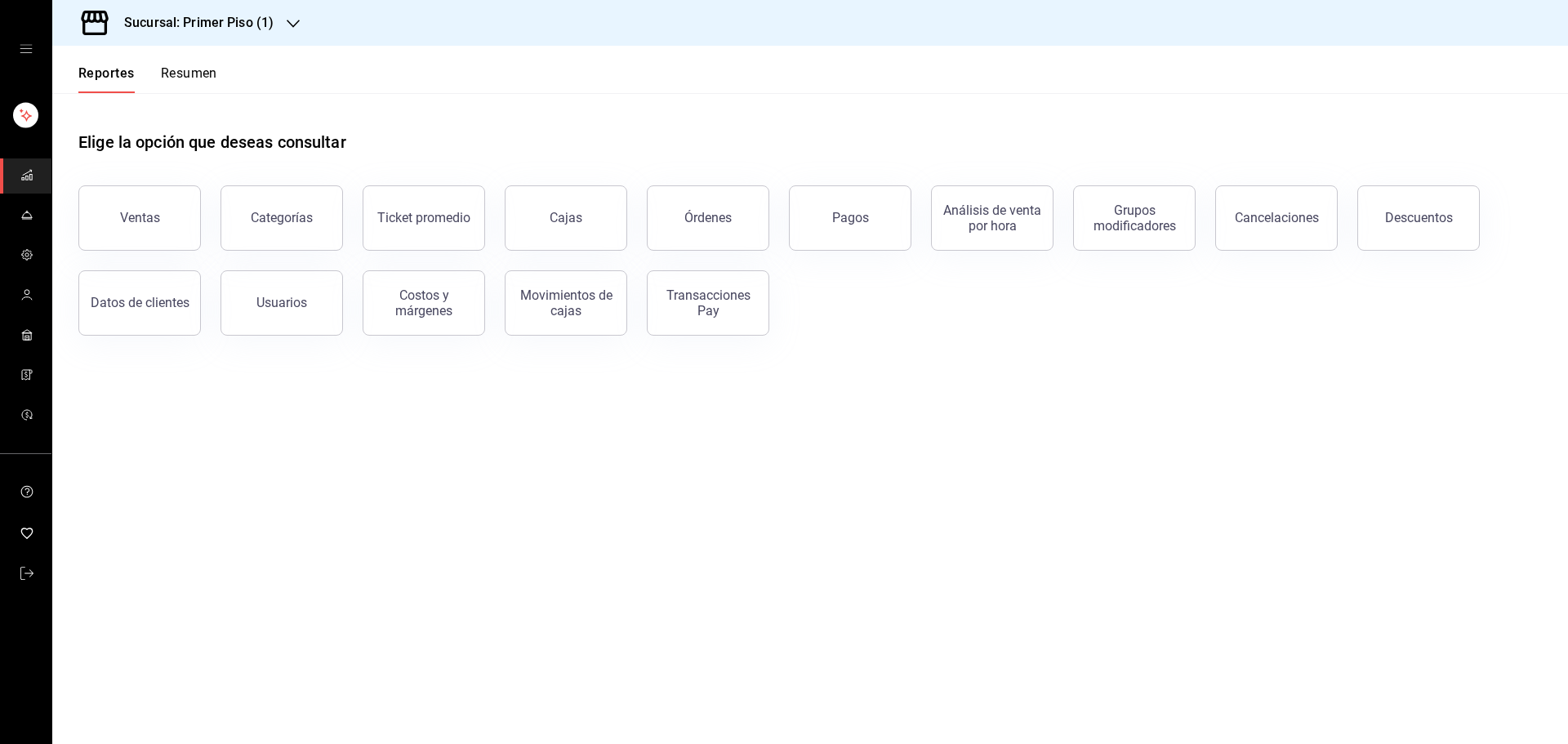
click at [196, 78] on button "Resumen" at bounding box center [189, 79] width 56 height 27
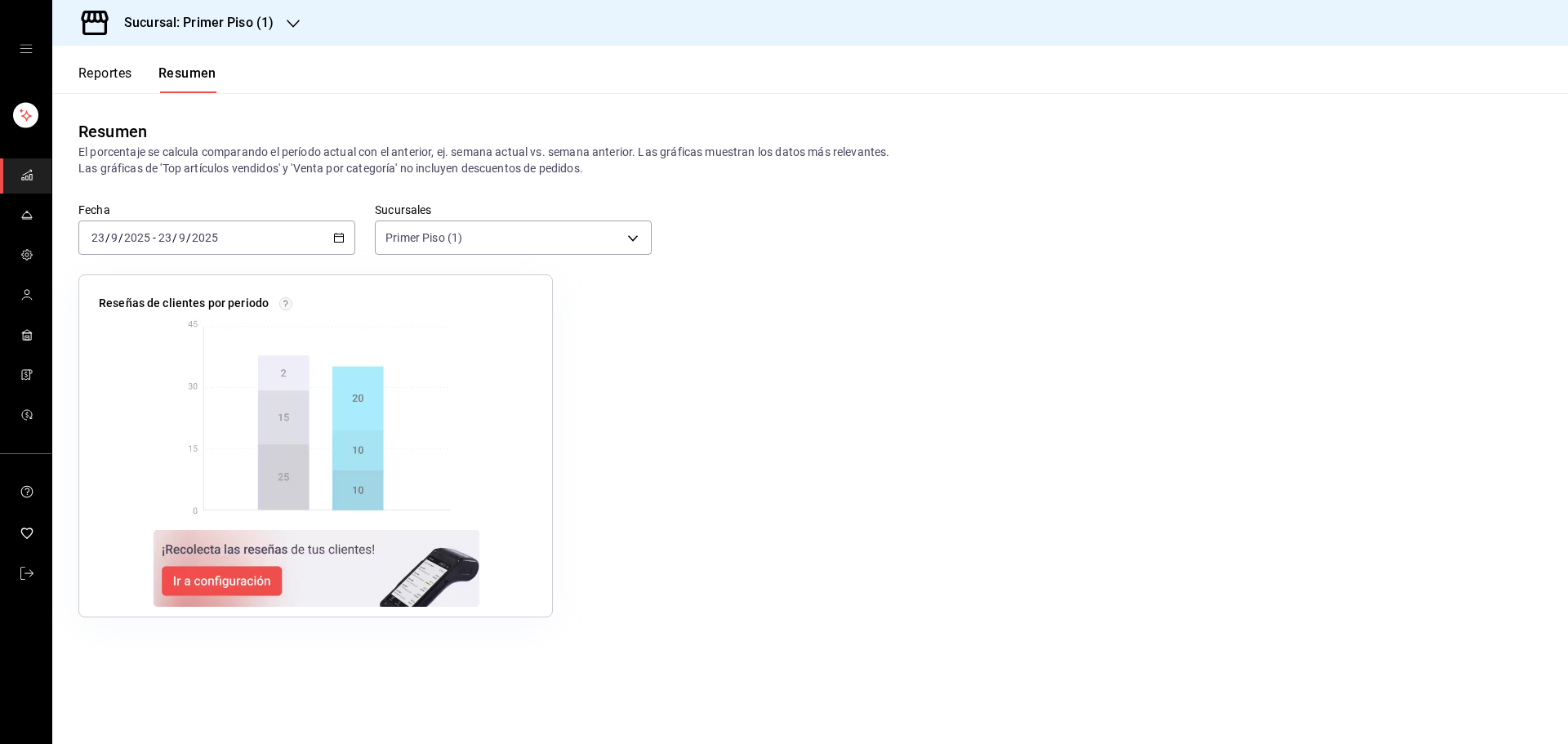
click at [341, 245] on div "2025-09-23 23 / 9 / 2025 - 2025-09-23 23 / 9 / 2025" at bounding box center [216, 237] width 277 height 34
click at [198, 461] on li "Rango de fechas" at bounding box center [155, 471] width 153 height 37
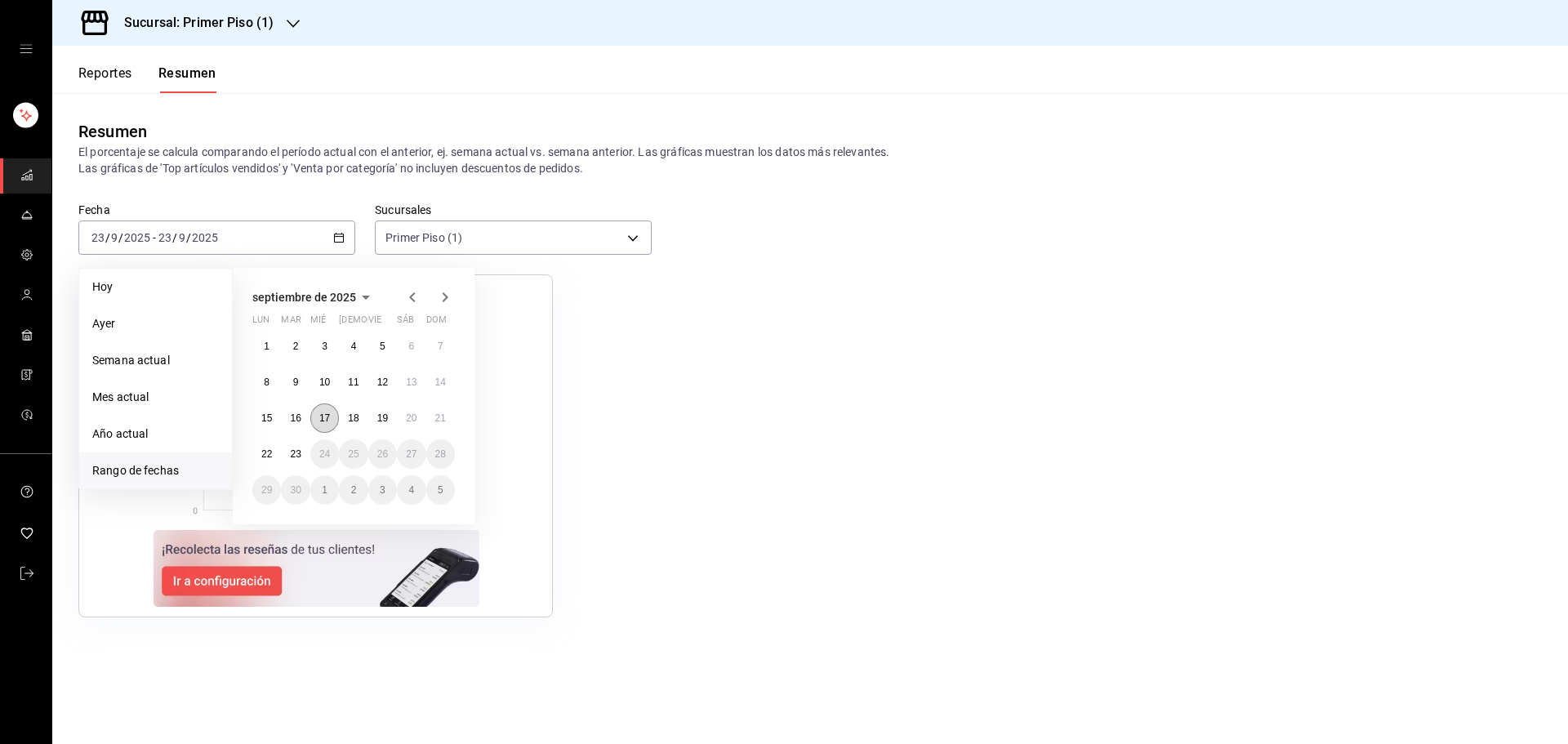
click at [326, 419] on abbr "17" at bounding box center [325, 418] width 11 height 12
click at [265, 448] on button "22" at bounding box center [267, 453] width 28 height 29
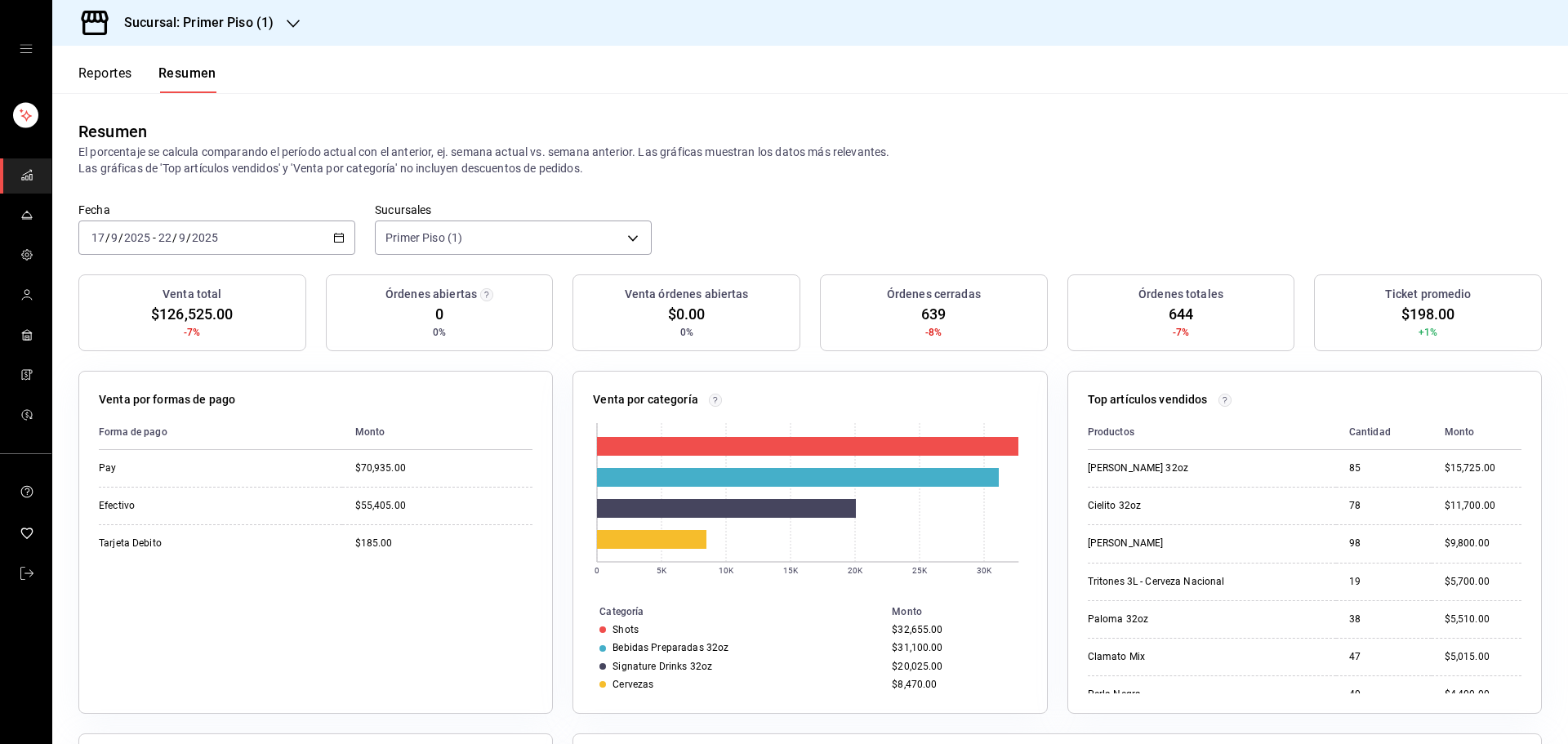
click at [96, 73] on button "Reportes" at bounding box center [105, 79] width 54 height 27
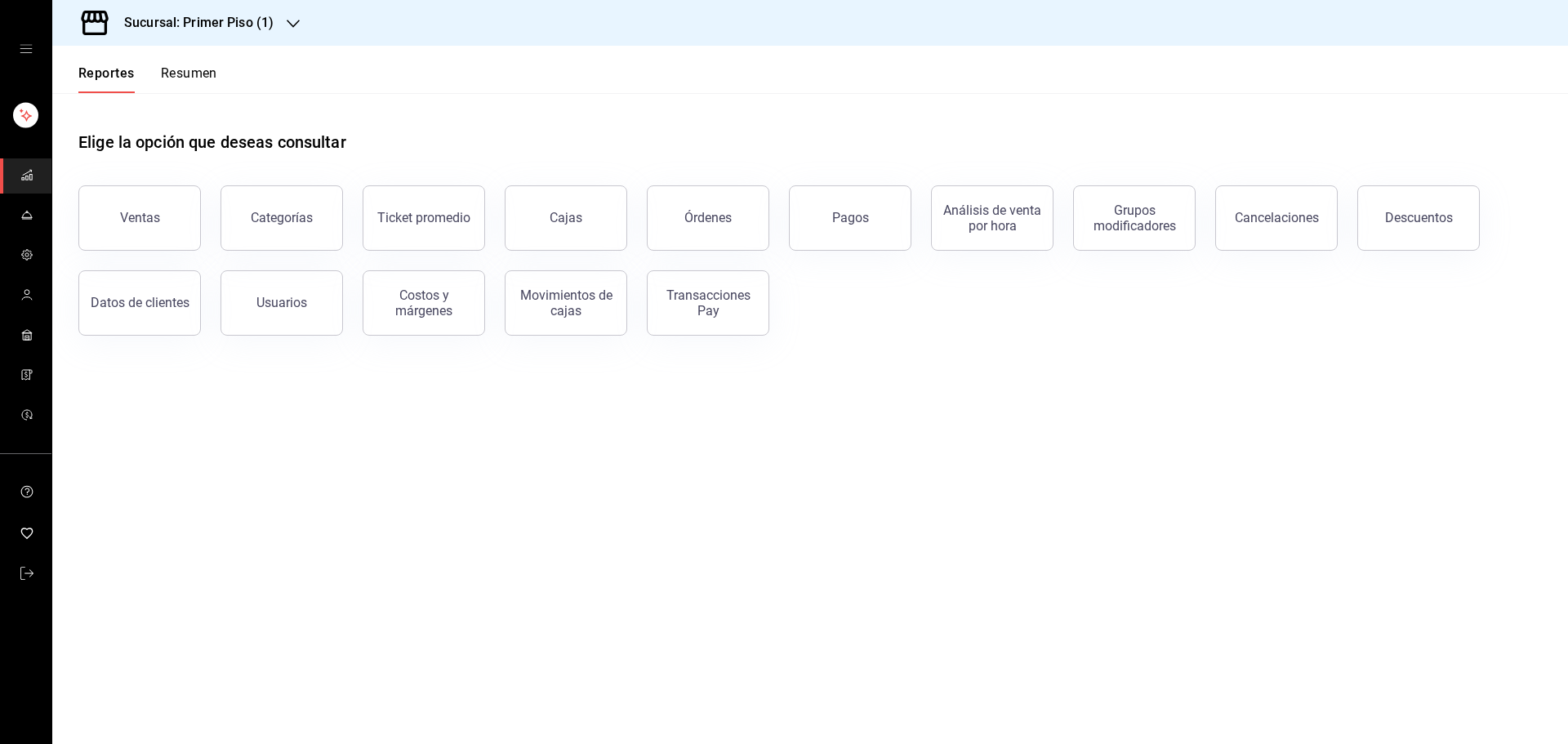
click at [587, 224] on link "Cajas" at bounding box center [566, 218] width 123 height 66
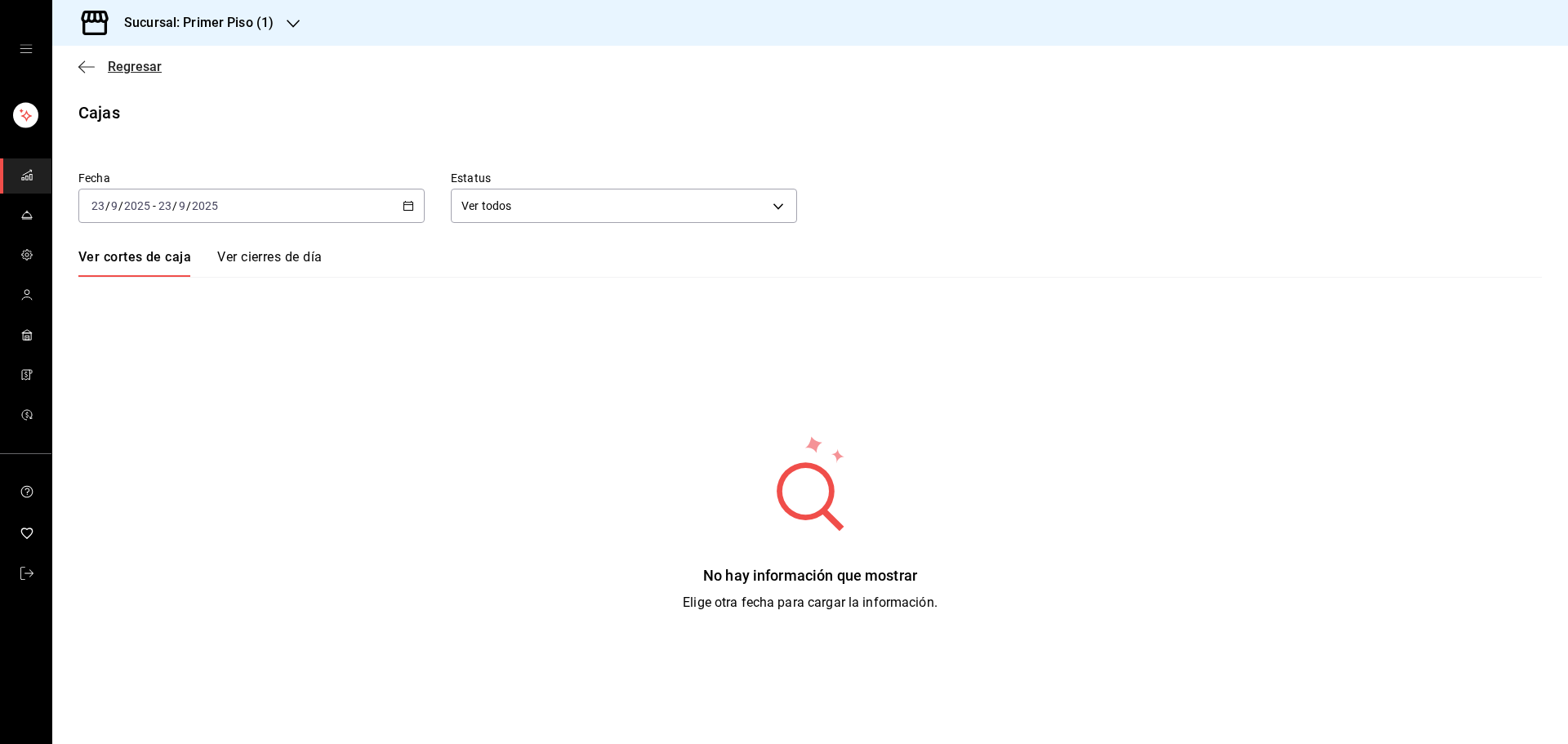
click at [80, 61] on icon "button" at bounding box center [86, 67] width 17 height 15
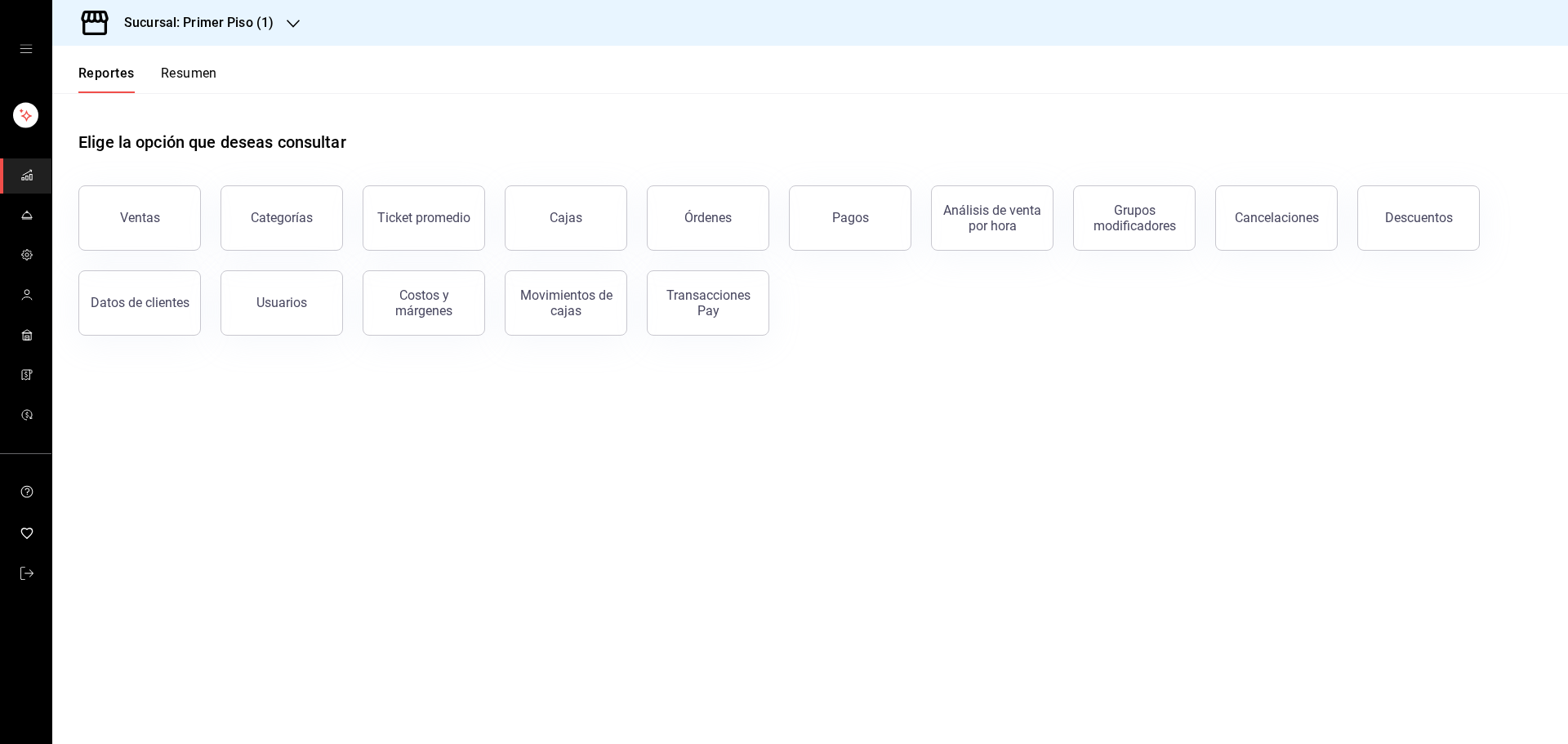
click at [205, 79] on button "Resumen" at bounding box center [189, 79] width 56 height 27
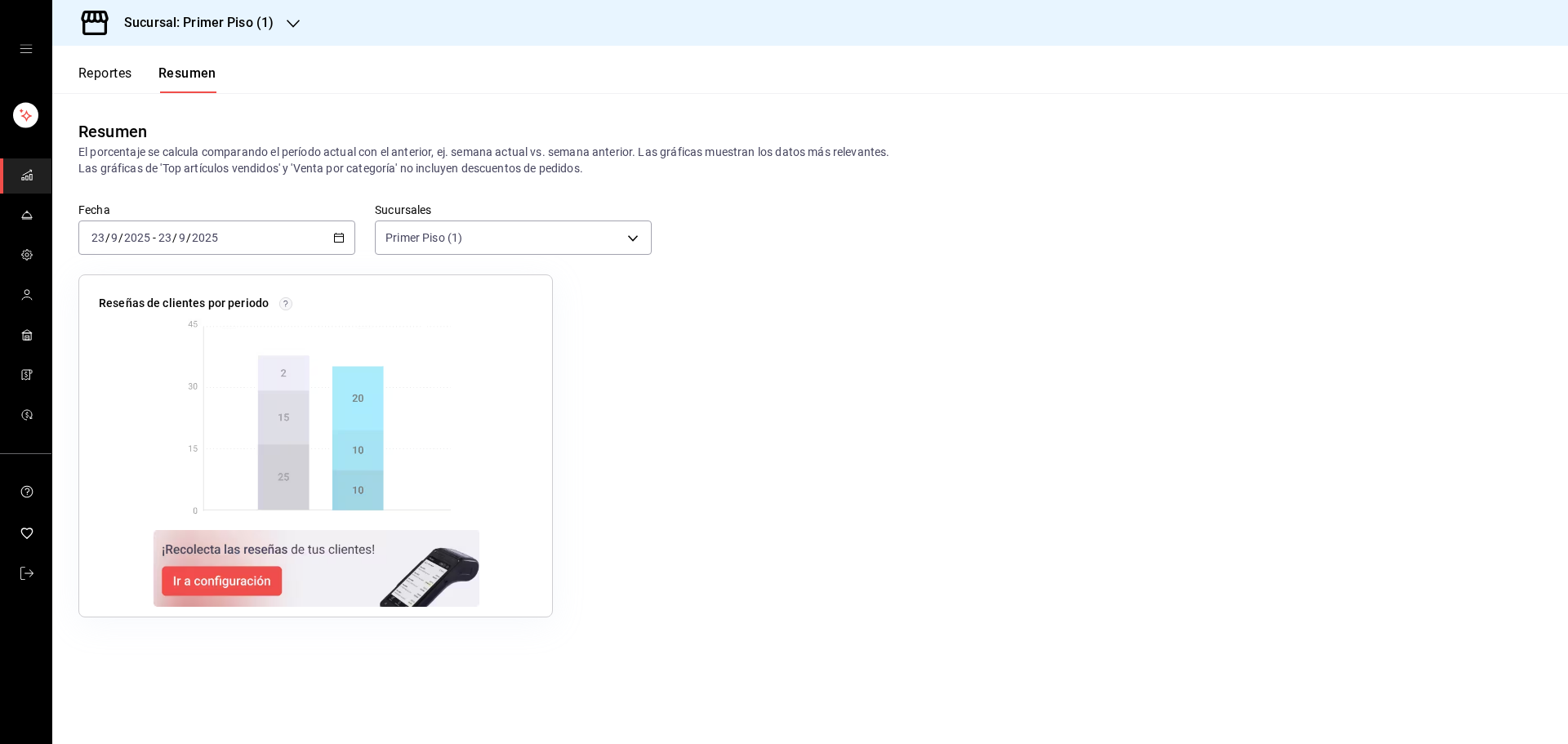
click at [316, 245] on div "2025-09-23 23 / 9 / 2025 - 2025-09-23 23 / 9 / 2025" at bounding box center [216, 237] width 277 height 34
click at [198, 461] on li "Rango de fechas" at bounding box center [155, 471] width 153 height 37
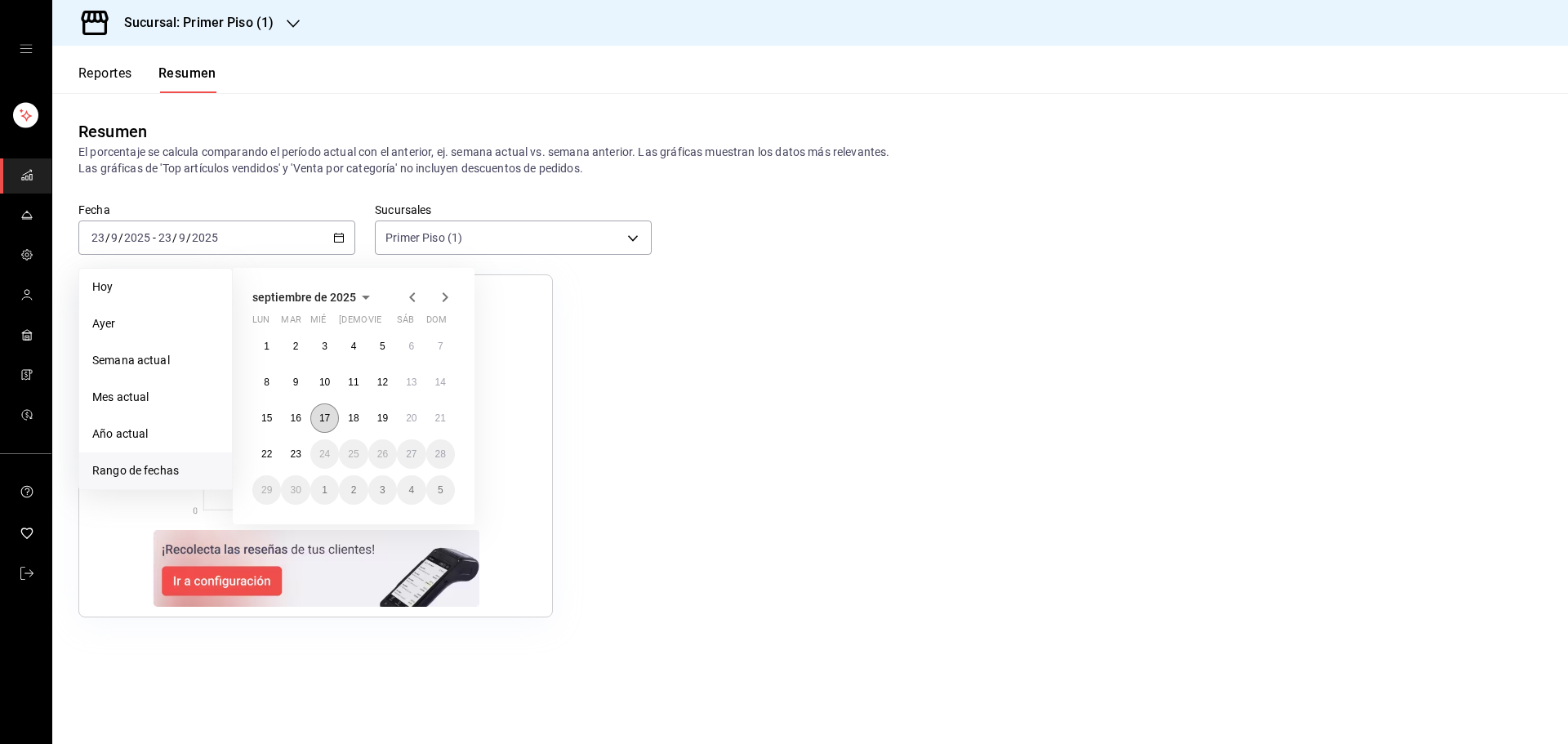
click at [322, 418] on abbr "17" at bounding box center [325, 418] width 11 height 12
click at [264, 448] on button "22" at bounding box center [267, 453] width 28 height 29
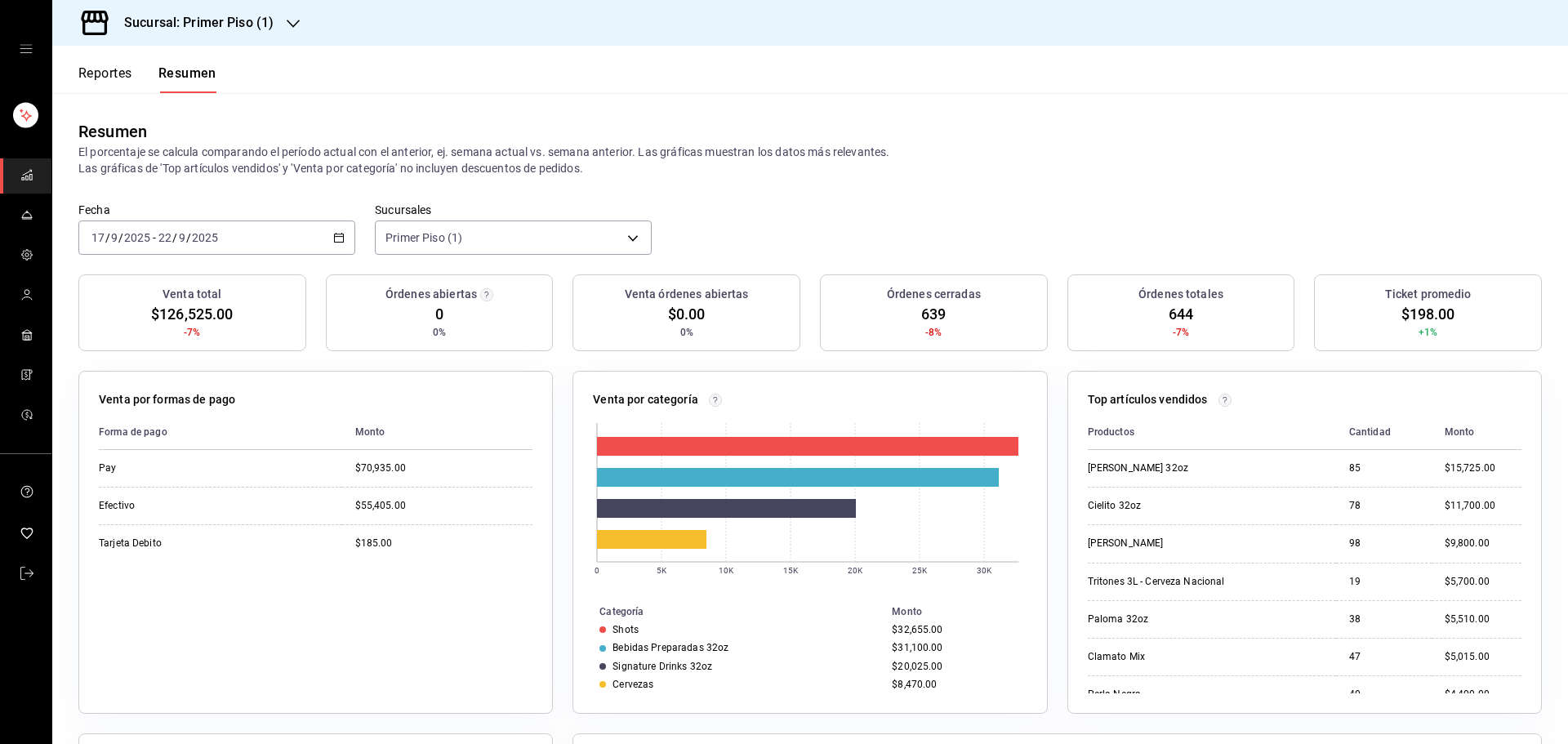
click at [119, 69] on button "Reportes" at bounding box center [105, 79] width 54 height 27
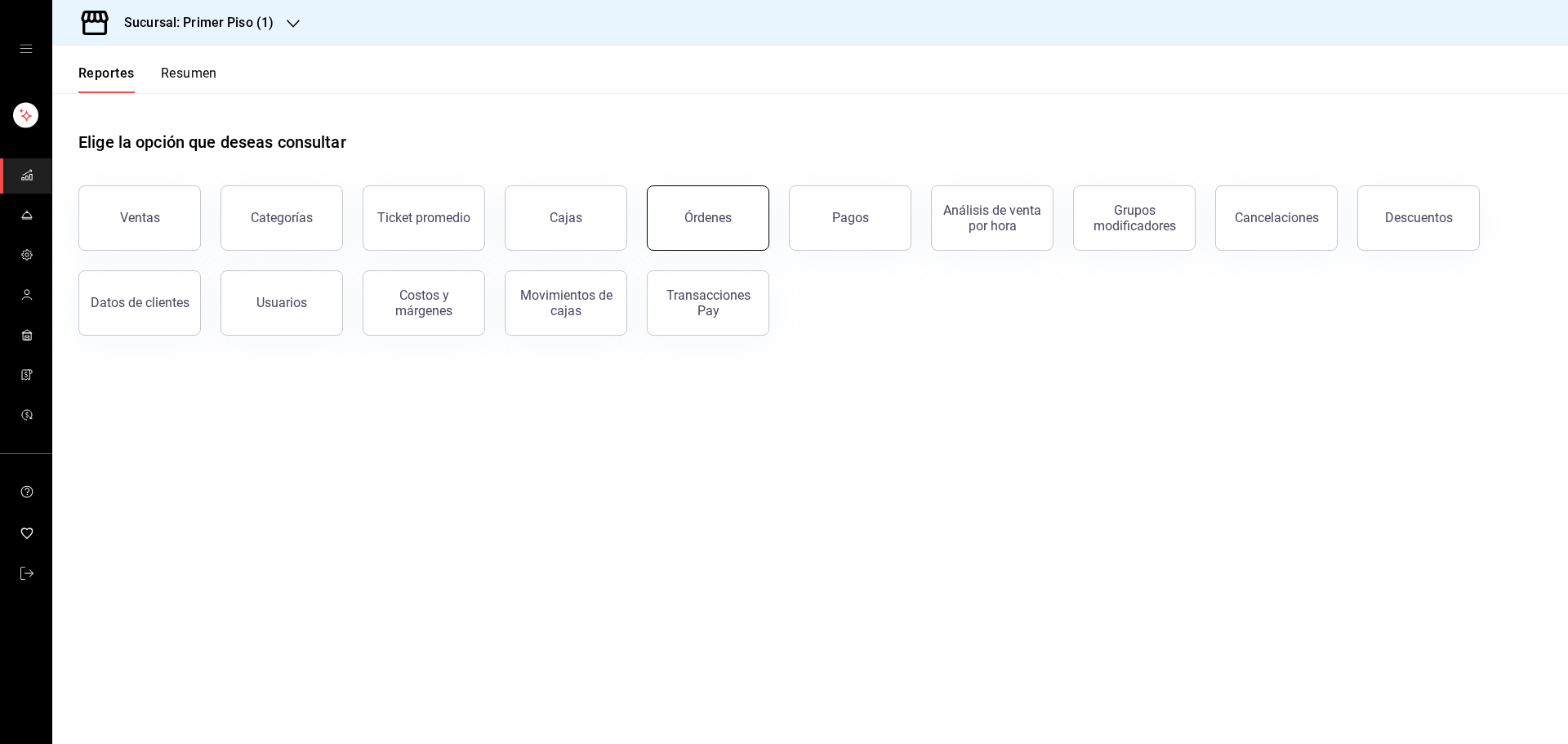
click at [714, 213] on div "Órdenes" at bounding box center [708, 218] width 47 height 16
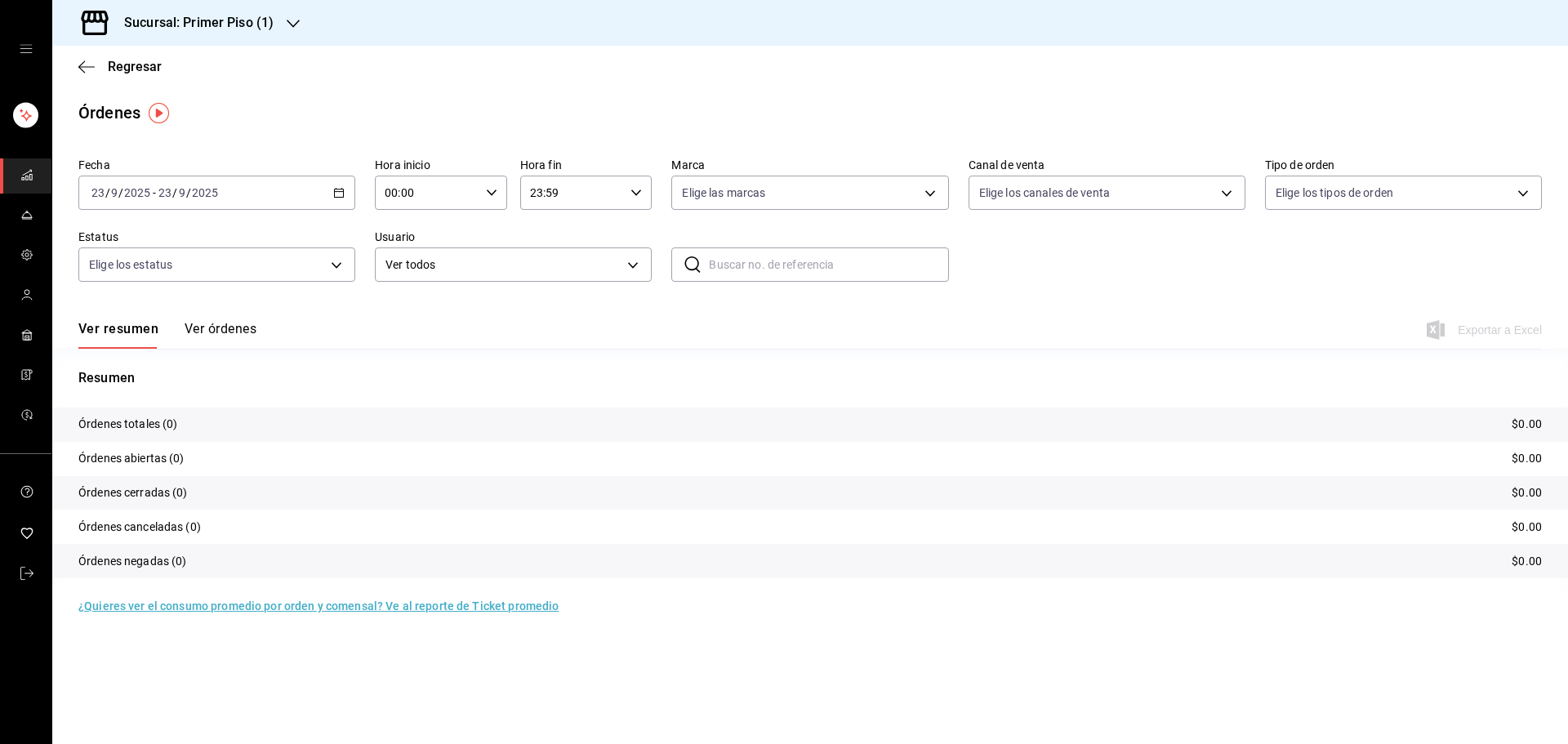
click at [242, 332] on button "Ver órdenes" at bounding box center [220, 335] width 72 height 27
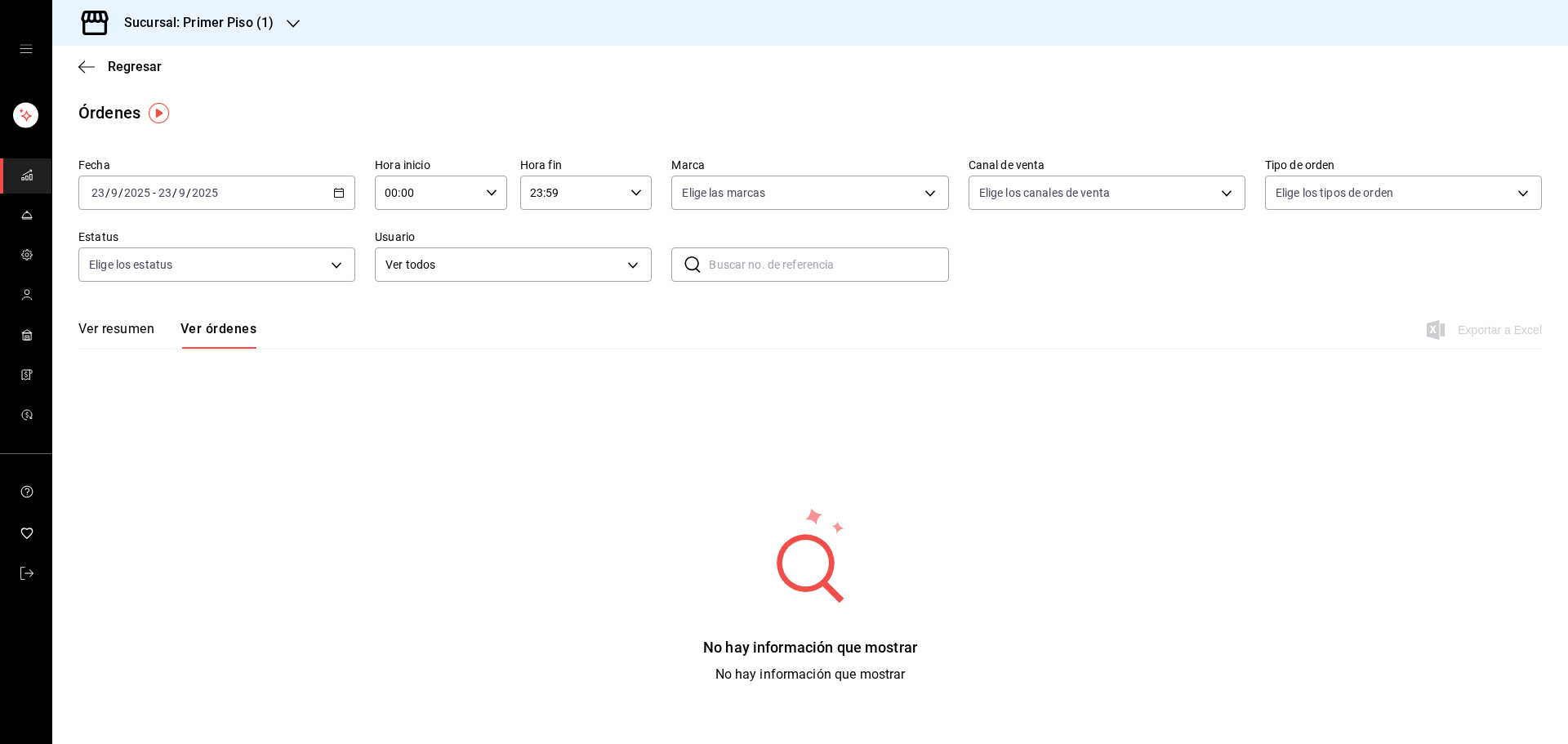
click at [135, 325] on button "Ver resumen" at bounding box center [115, 335] width 76 height 27
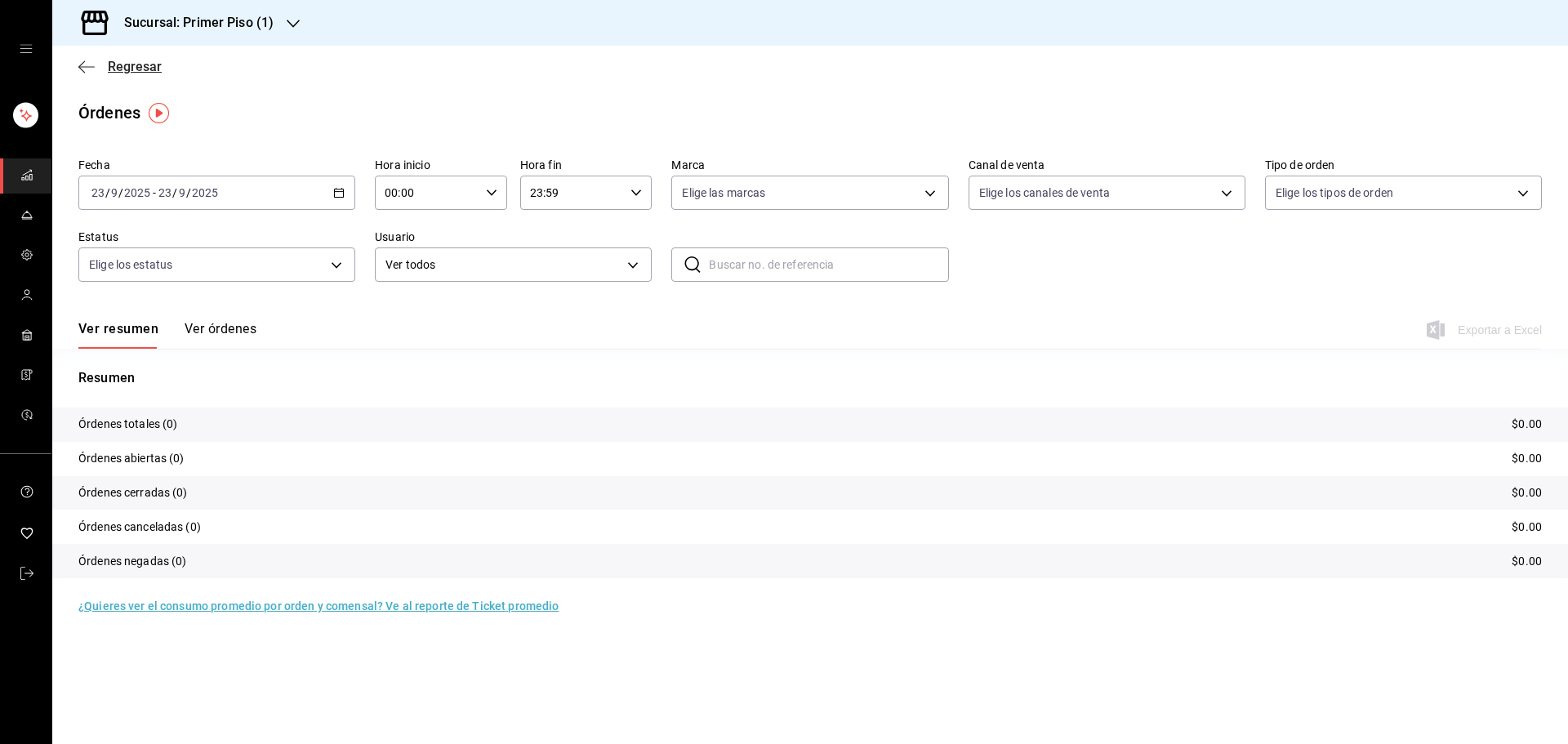
click at [87, 64] on icon "button" at bounding box center [86, 67] width 17 height 15
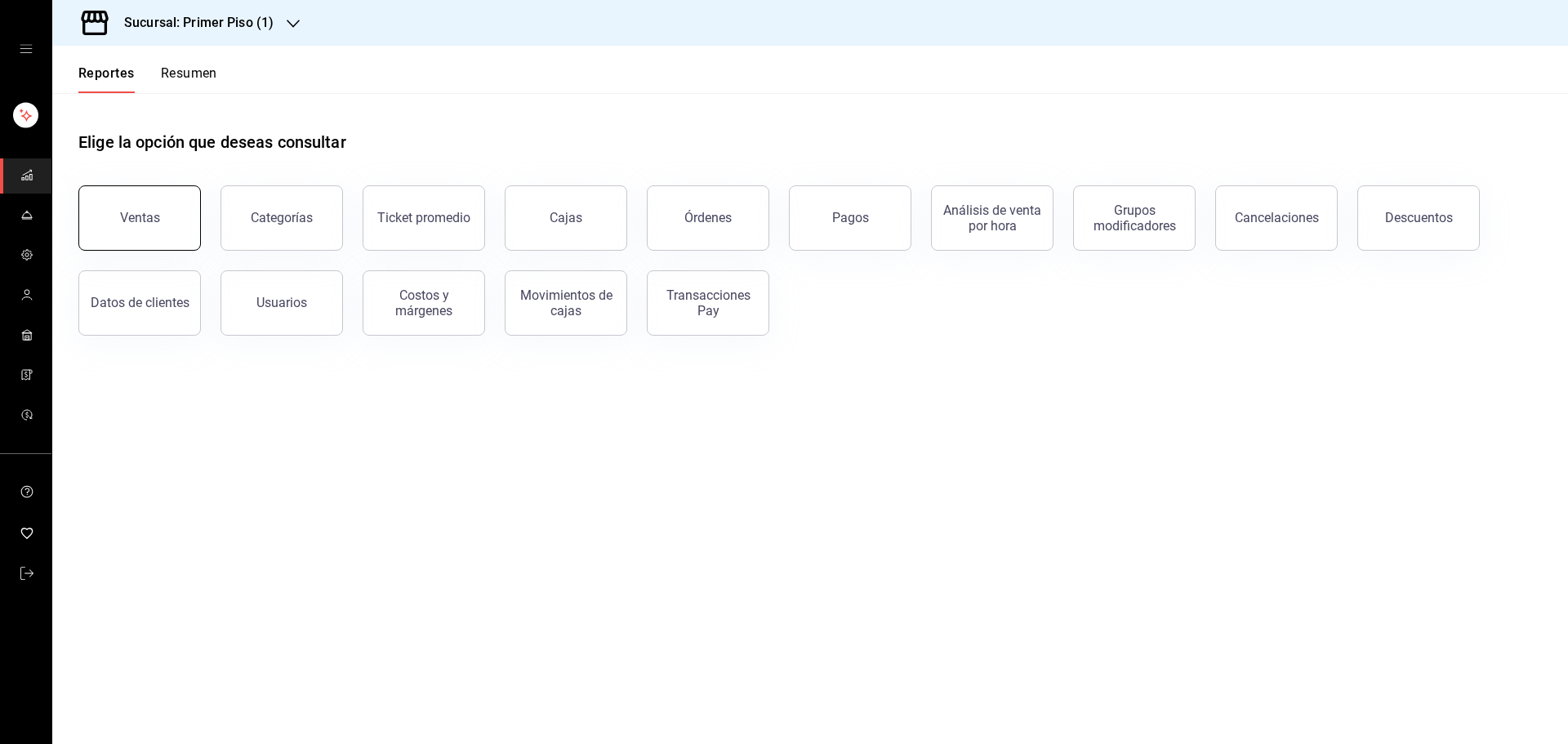
click at [174, 218] on button "Ventas" at bounding box center [140, 218] width 123 height 66
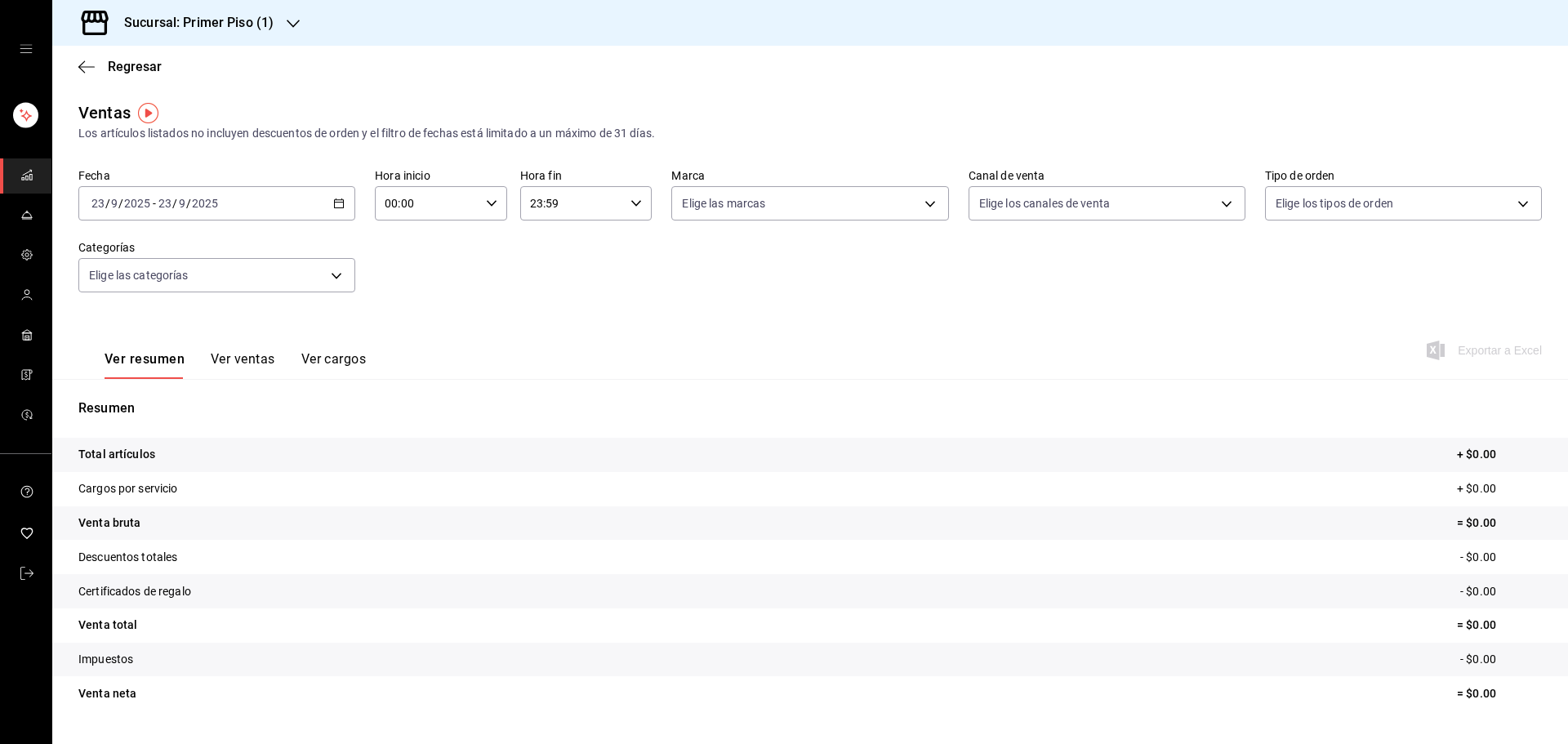
click at [251, 355] on button "Ver ventas" at bounding box center [243, 365] width 65 height 27
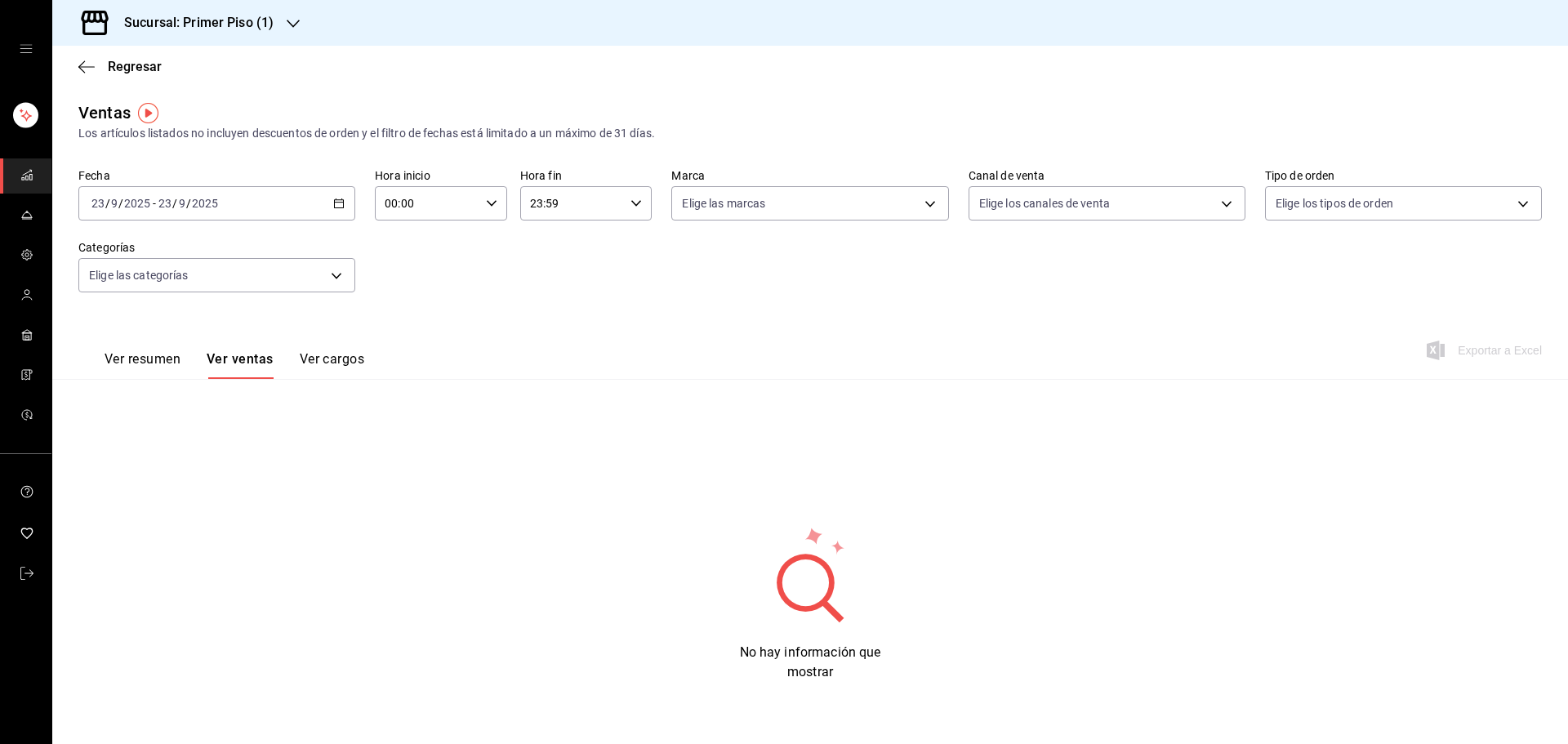
click at [326, 198] on div "2025-09-23 23 / 9 / 2025 - 2025-09-23 23 / 9 / 2025" at bounding box center [216, 203] width 277 height 34
click at [169, 396] on span "Rango de fechas" at bounding box center [155, 399] width 126 height 17
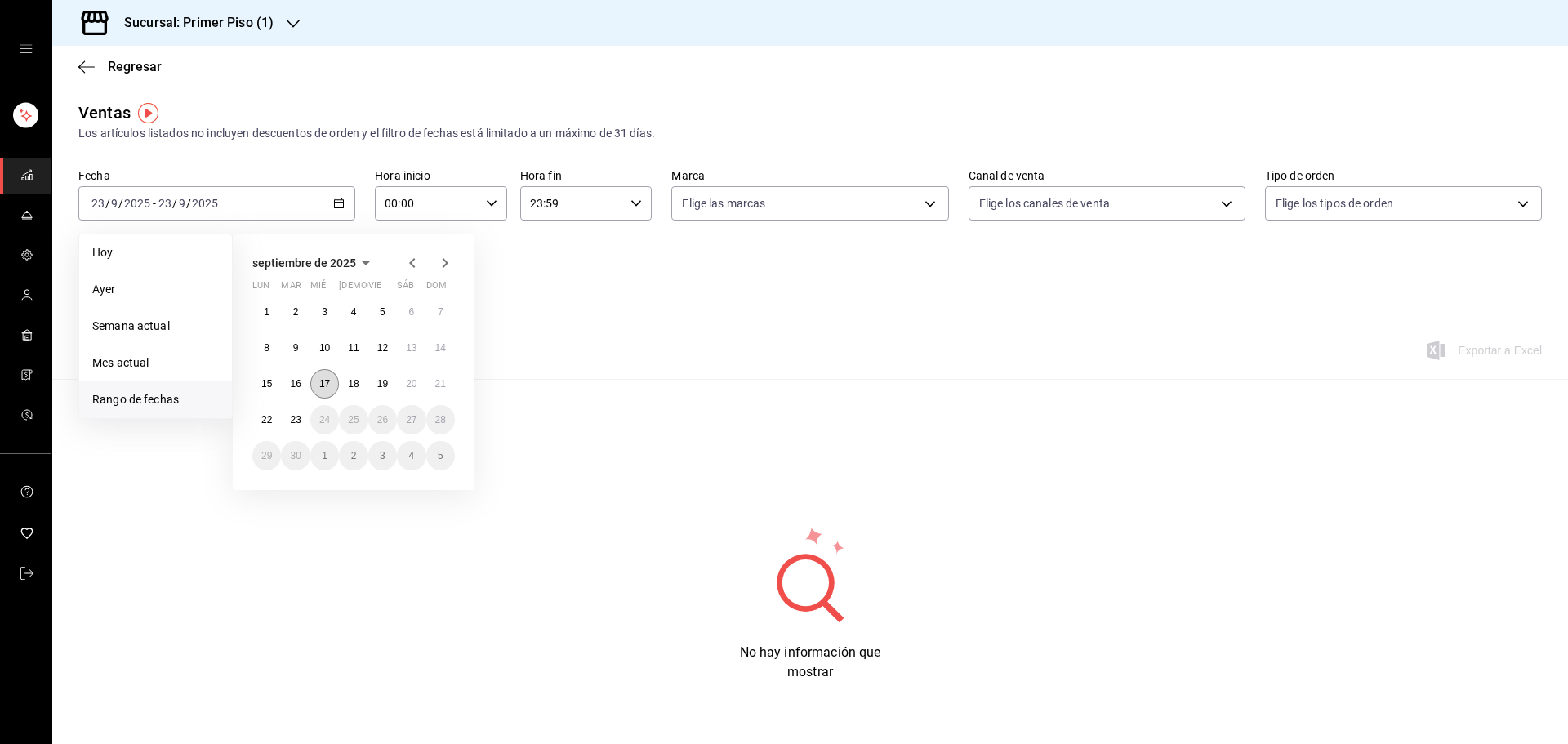
click at [326, 384] on abbr "17" at bounding box center [325, 384] width 11 height 12
click at [267, 418] on abbr "22" at bounding box center [267, 420] width 11 height 12
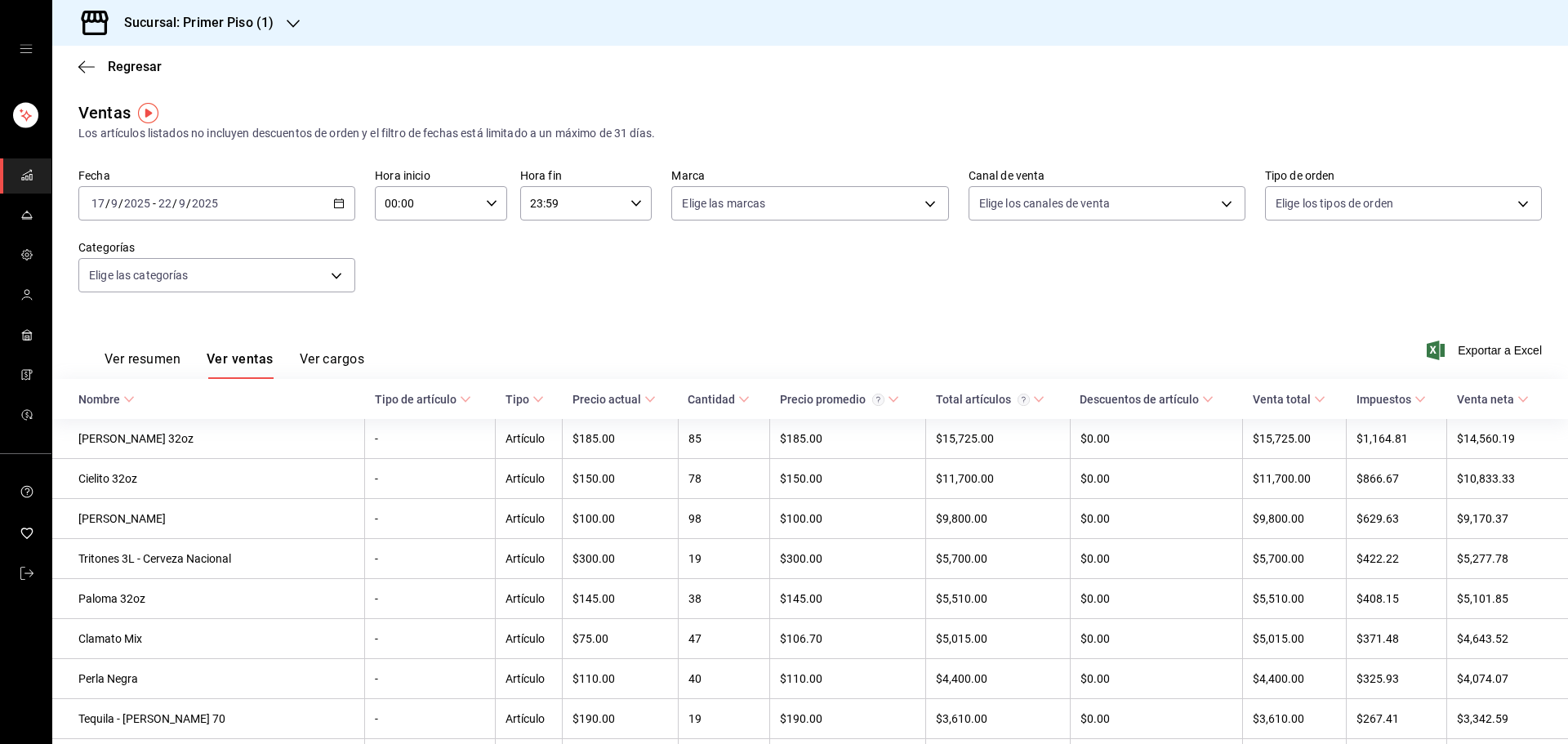
click at [688, 399] on div "Cantidad" at bounding box center [711, 399] width 47 height 13
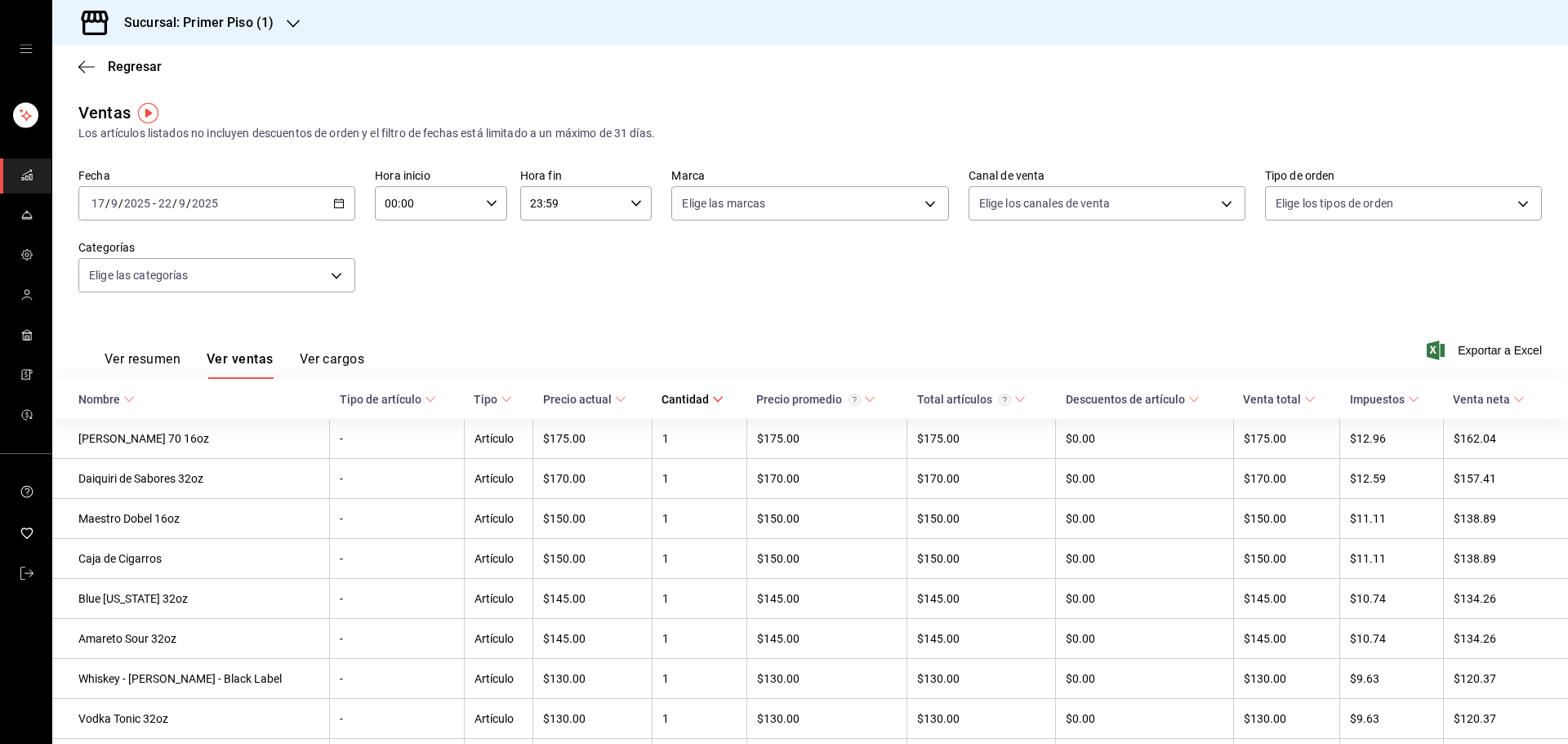
click at [290, 27] on icon "button" at bounding box center [293, 24] width 13 height 13
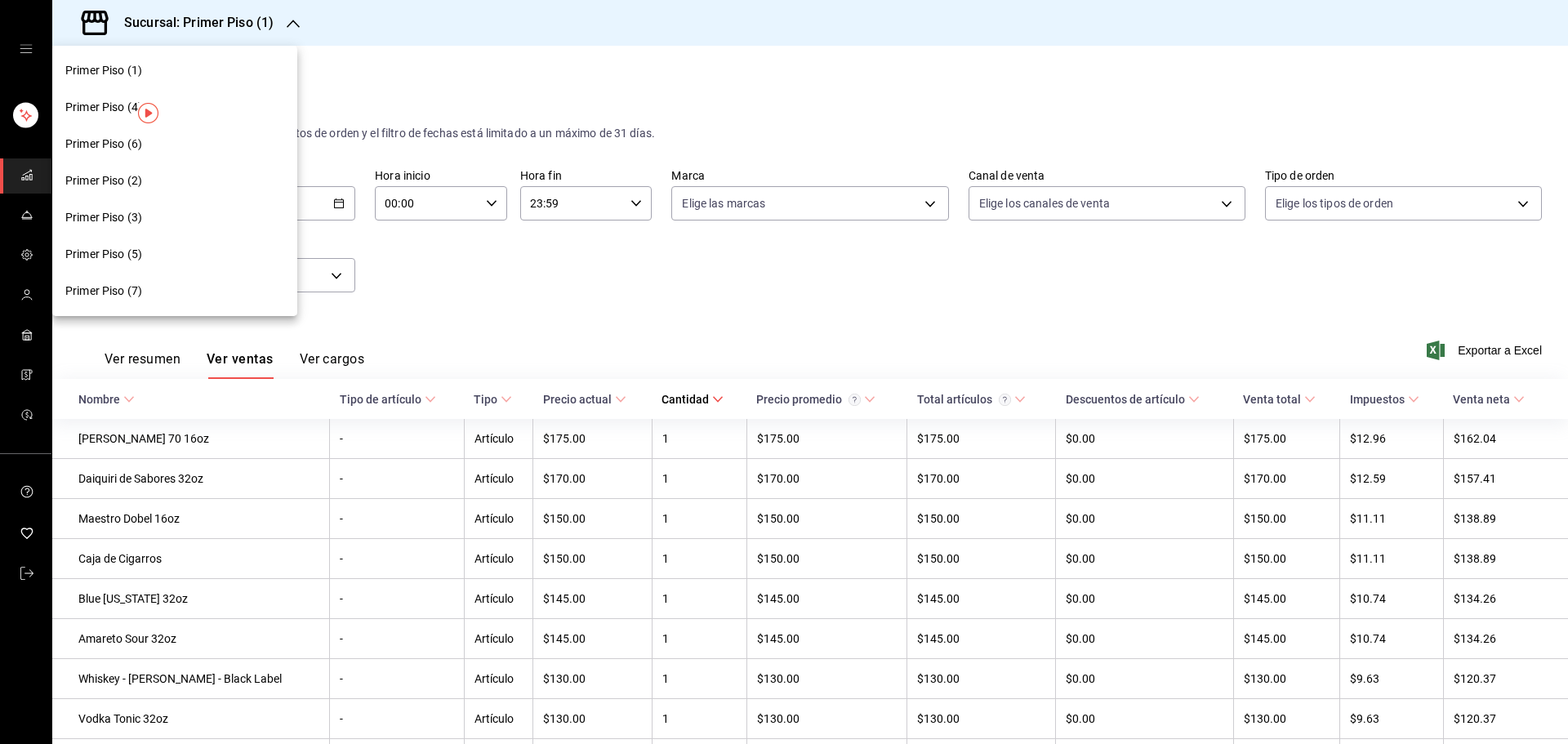
click at [211, 221] on div "Primer Piso (3)" at bounding box center [175, 218] width 219 height 17
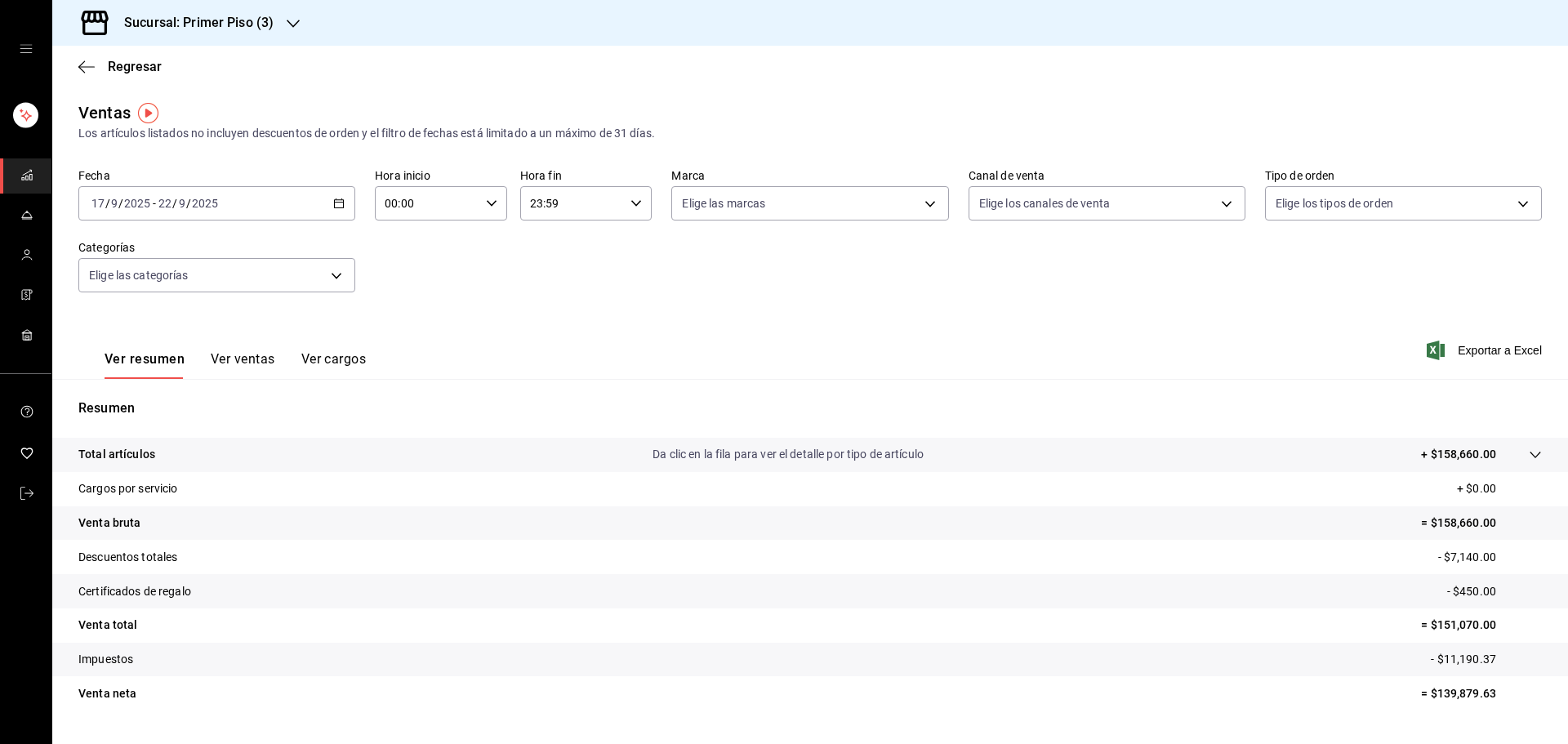
click at [248, 362] on button "Ver ventas" at bounding box center [243, 365] width 65 height 27
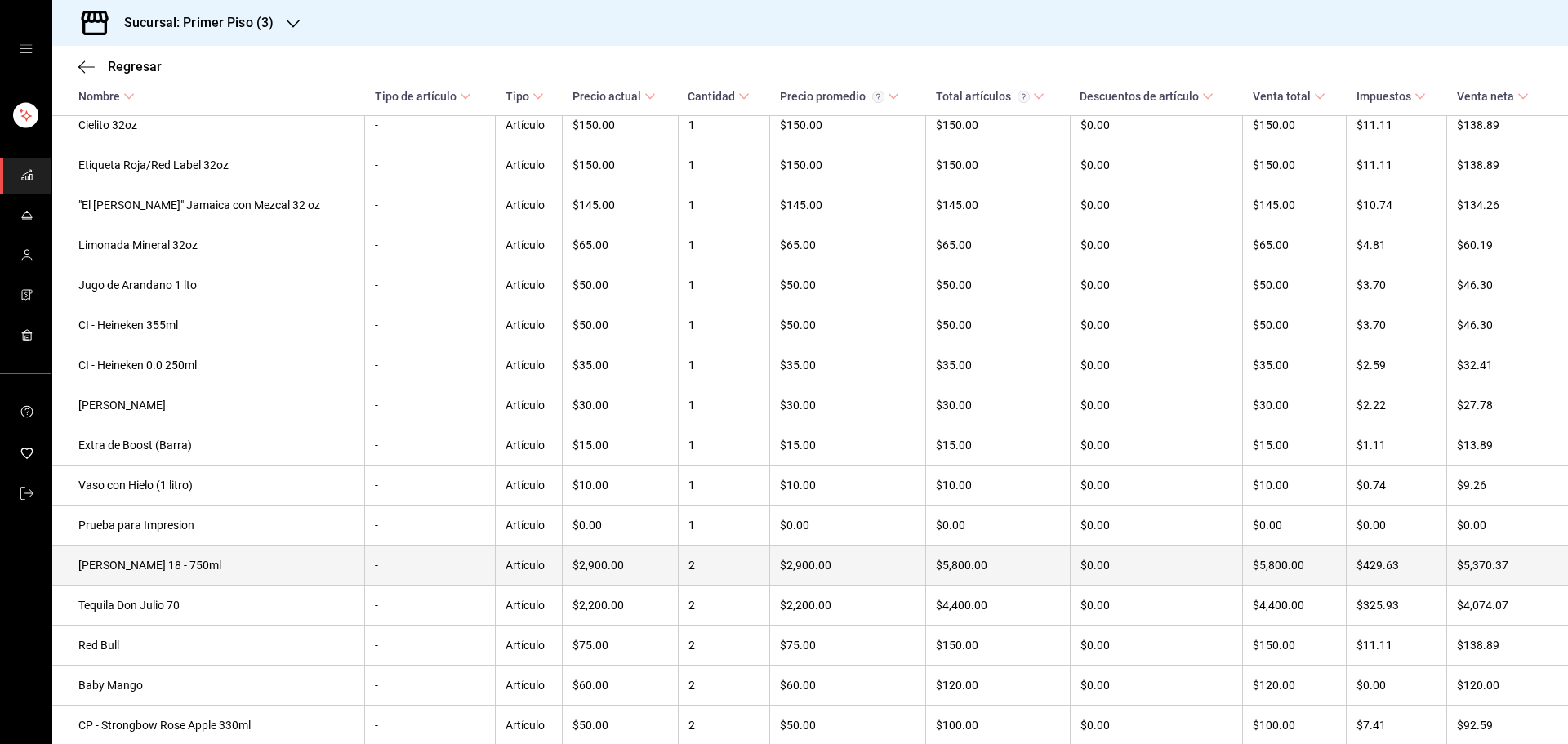
scroll to position [490, 0]
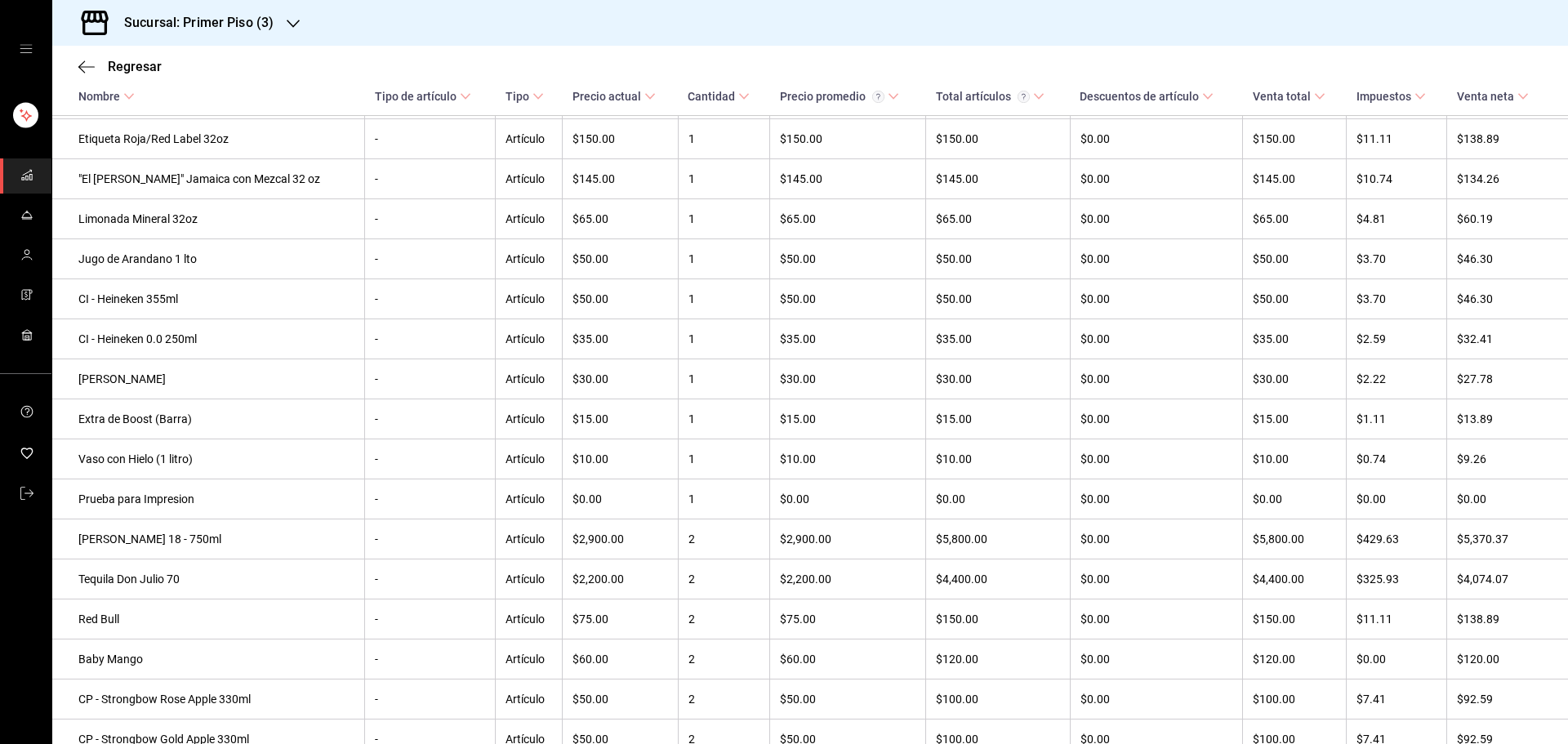
click at [293, 25] on icon "button" at bounding box center [293, 24] width 13 height 13
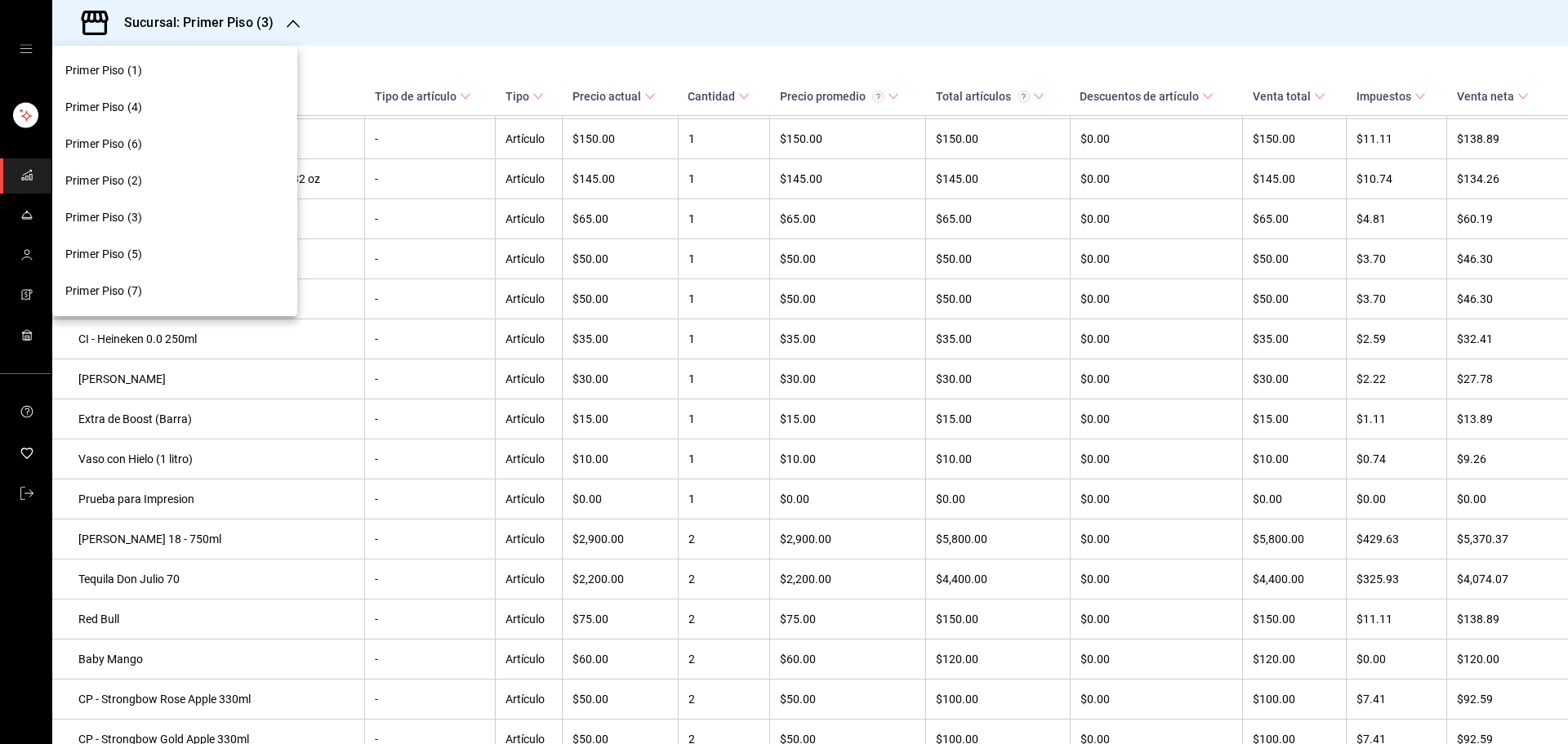
click at [203, 136] on div "Primer Piso (6)" at bounding box center [175, 144] width 219 height 17
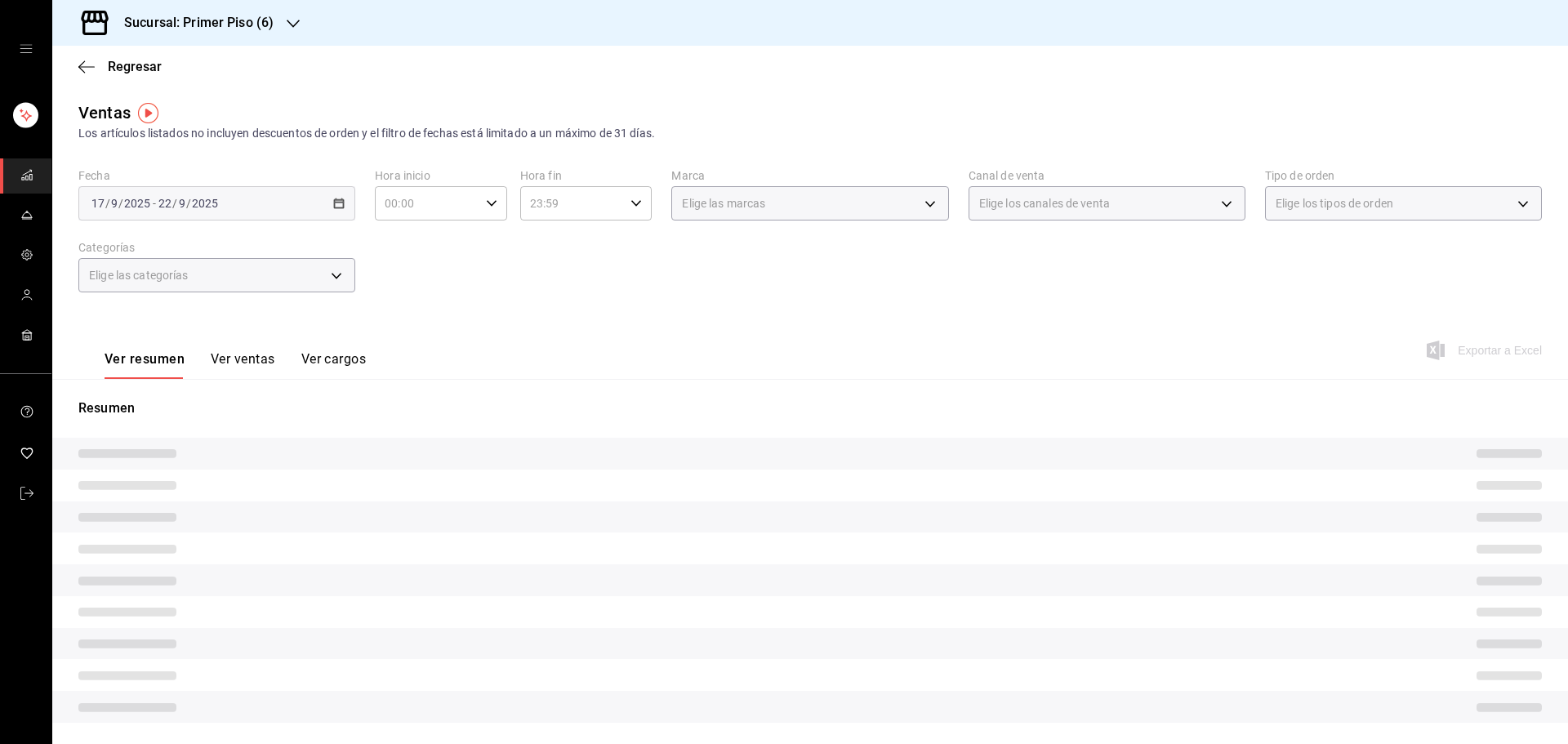
click at [243, 361] on button "Ver ventas" at bounding box center [243, 365] width 65 height 27
